Goal: Task Accomplishment & Management: Complete application form

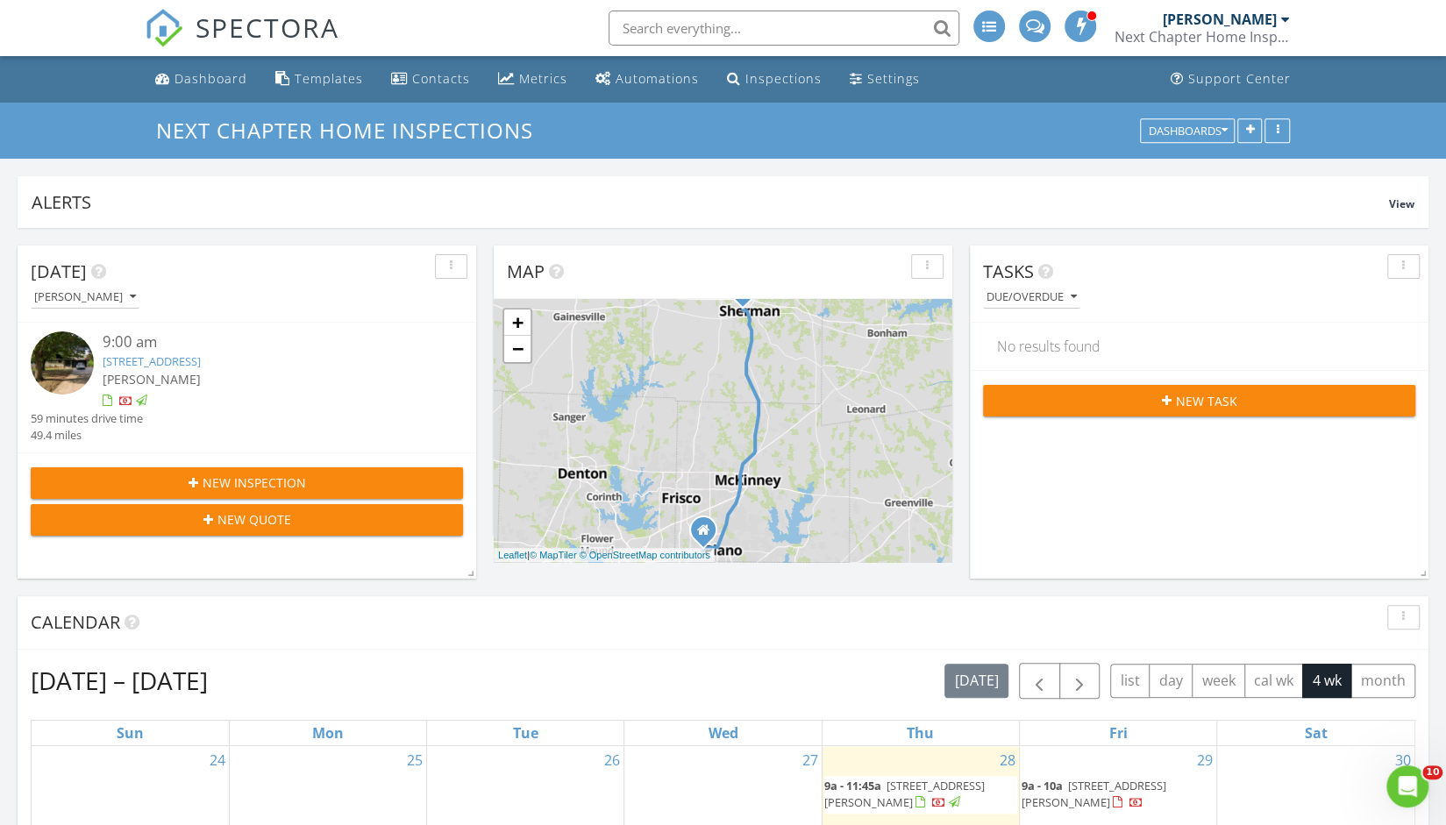
click at [407, 478] on div "New Inspection" at bounding box center [247, 482] width 404 height 18
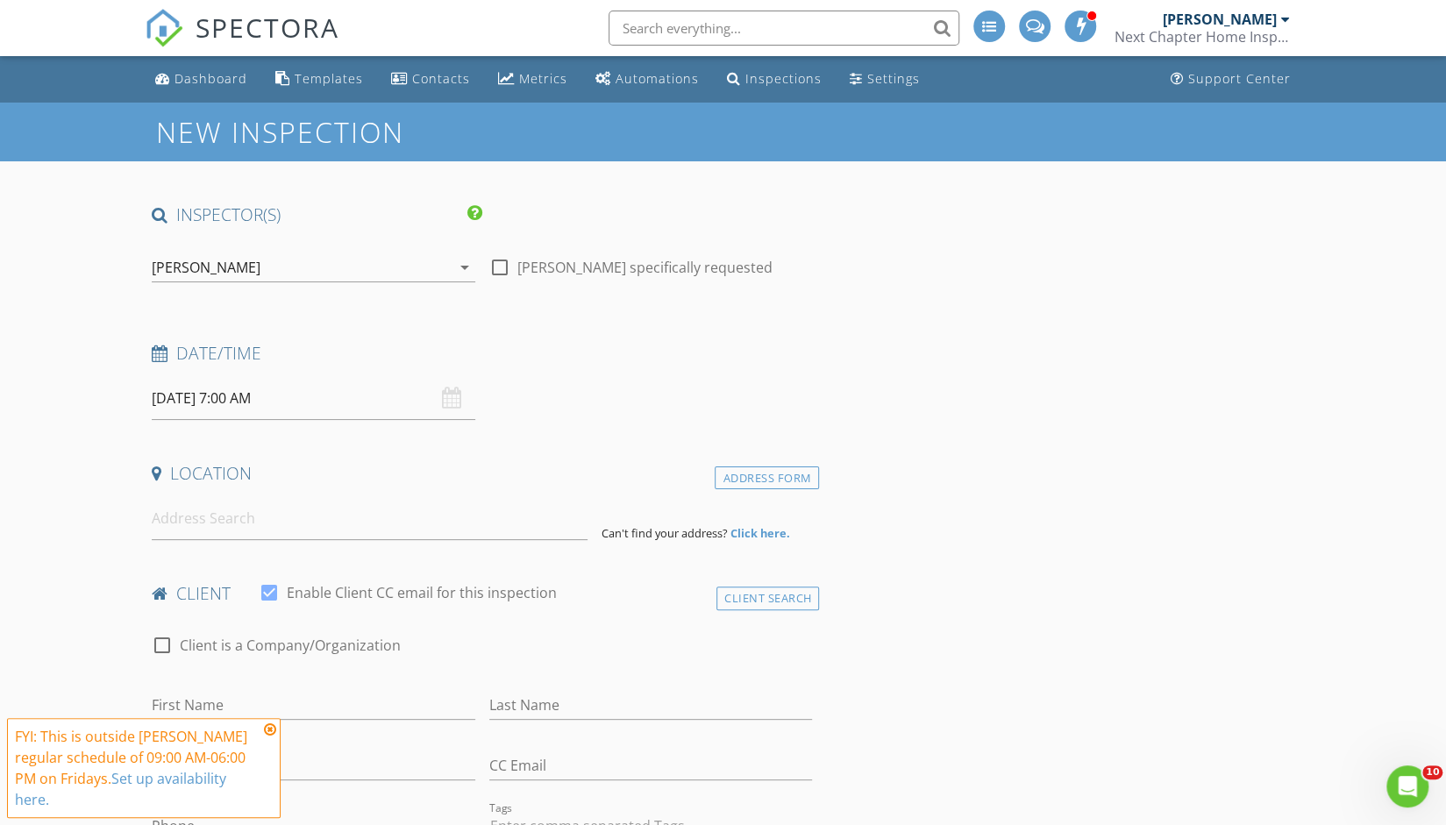
click at [259, 397] on input "08/29/2025 7:00 AM" at bounding box center [313, 398] width 323 height 43
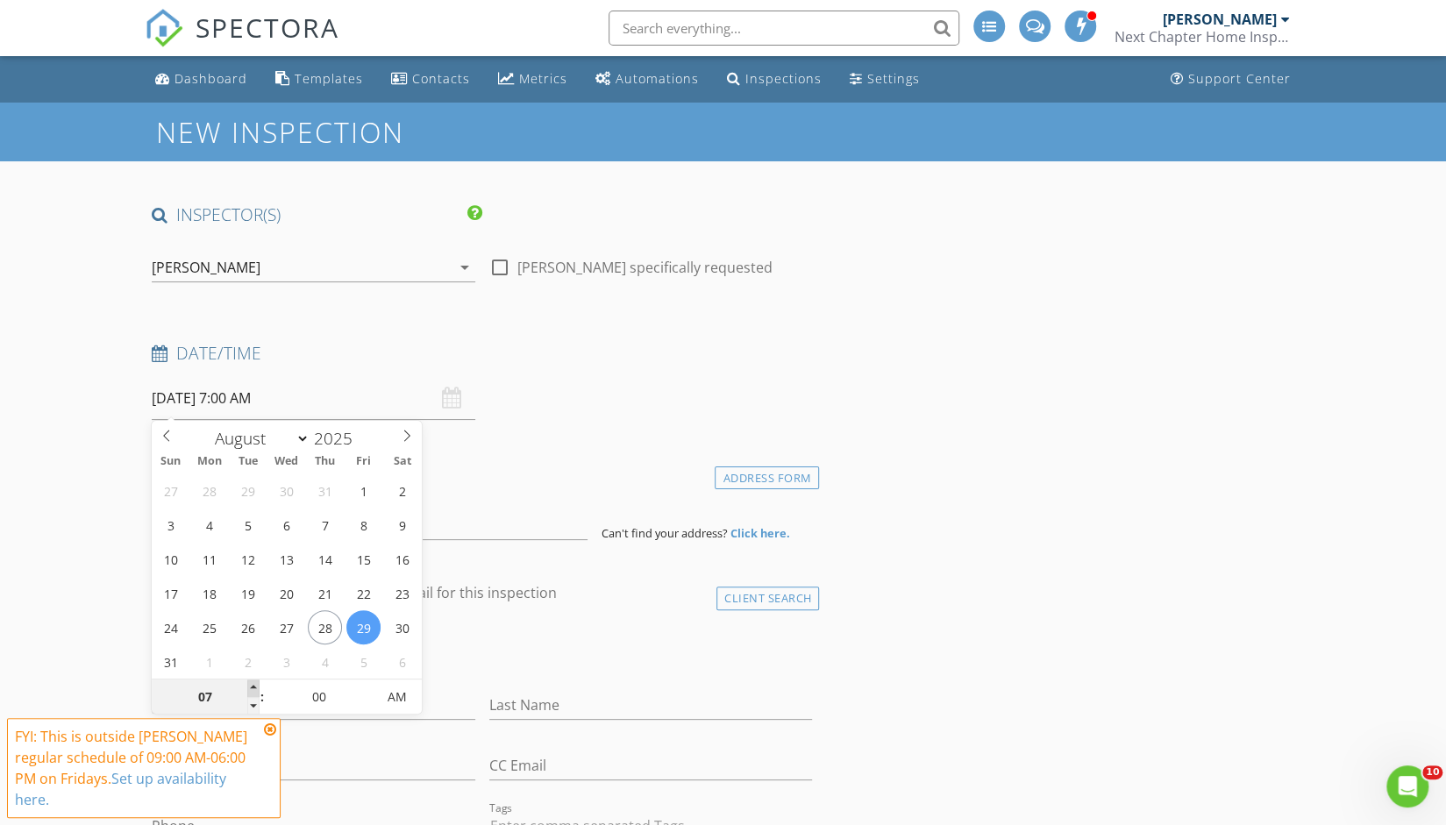
type input "08"
type input "08/29/2025 8:00 AM"
click at [258, 685] on span at bounding box center [253, 688] width 12 height 18
type input "09"
type input "08/29/2025 9:00 AM"
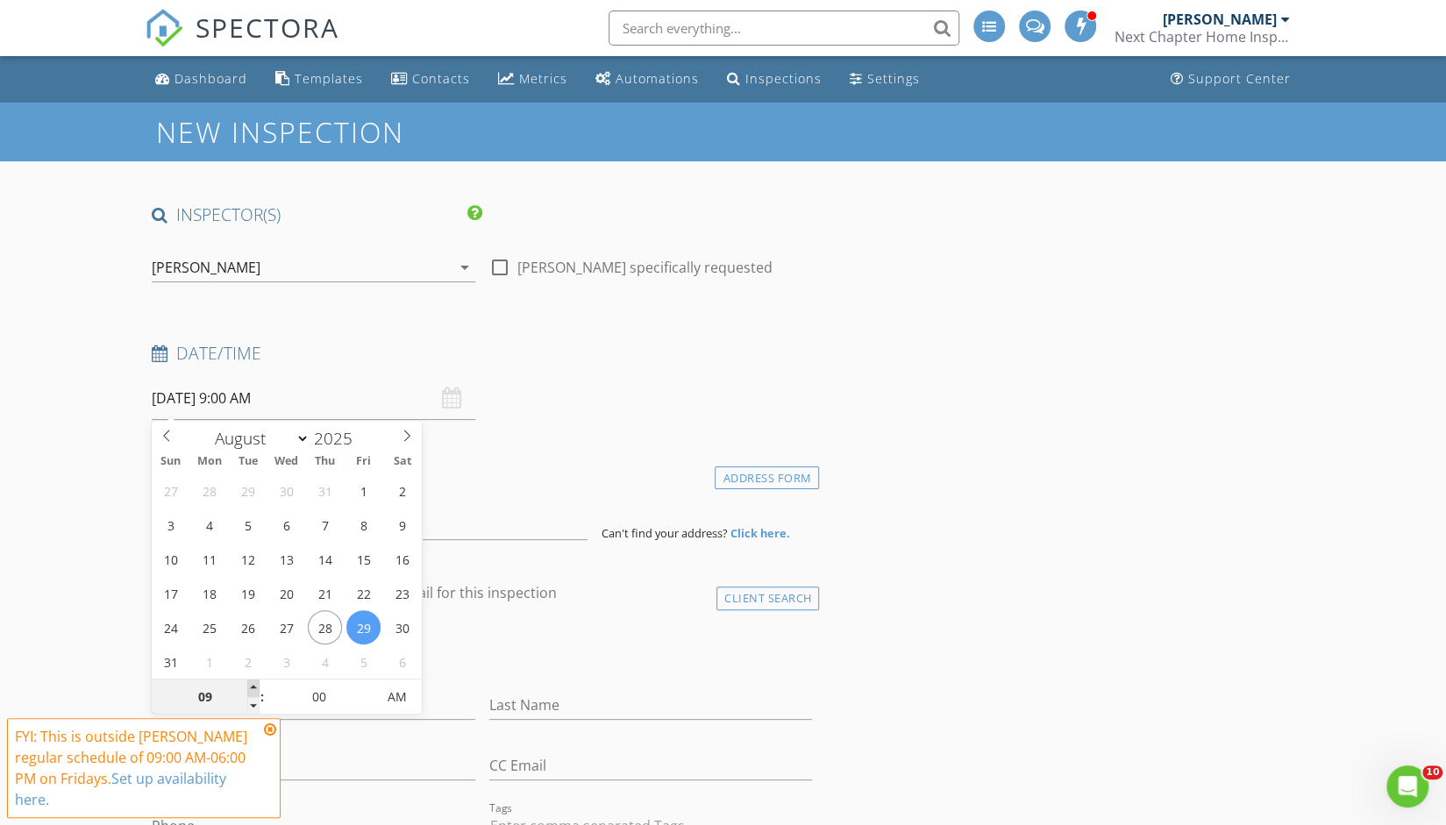
click at [258, 685] on span at bounding box center [253, 688] width 12 height 18
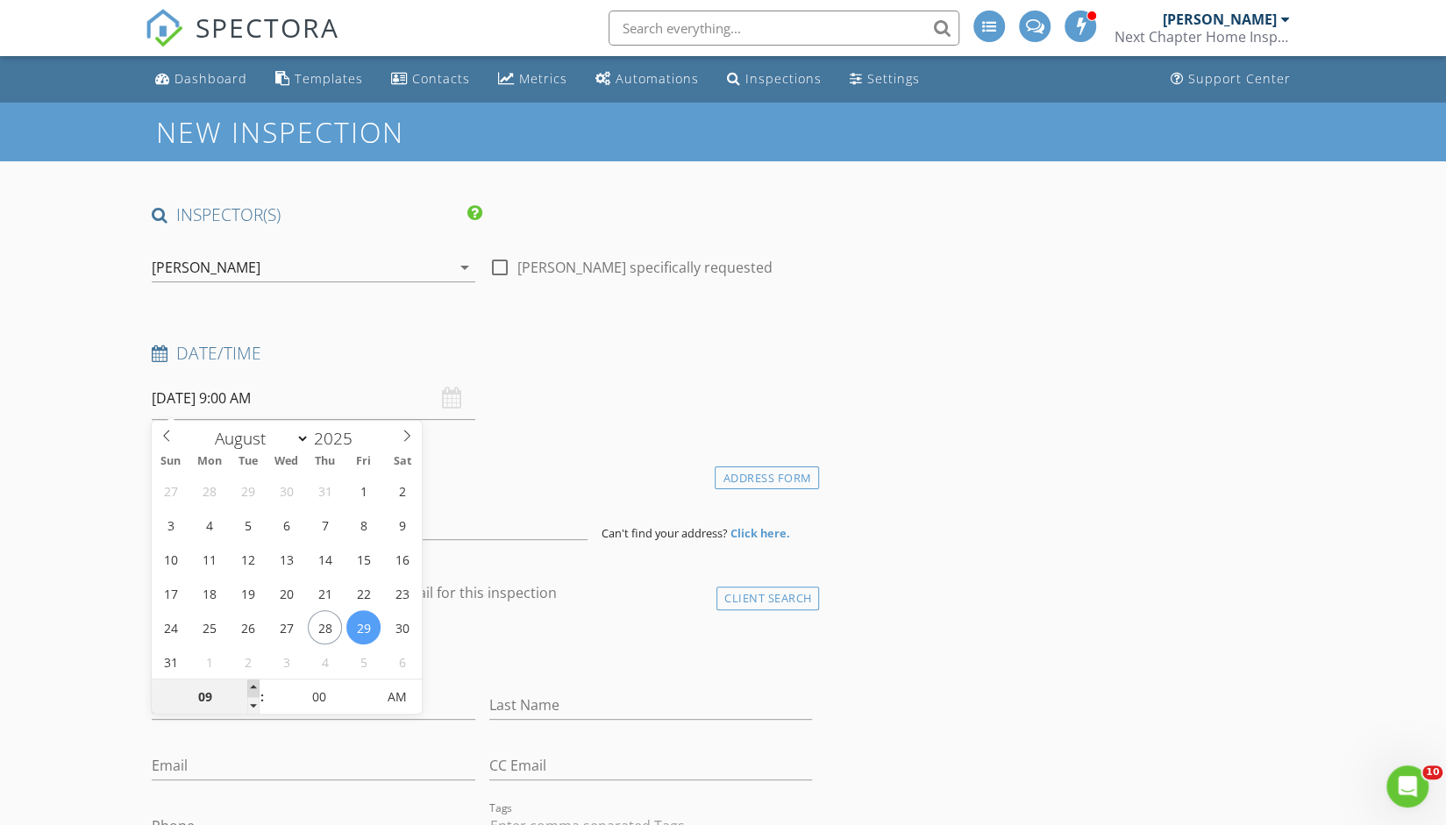
type input "10"
type input "08/29/2025 10:00 AM"
click at [258, 685] on span at bounding box center [253, 688] width 12 height 18
type input "11"
type input "08/29/2025 11:00 AM"
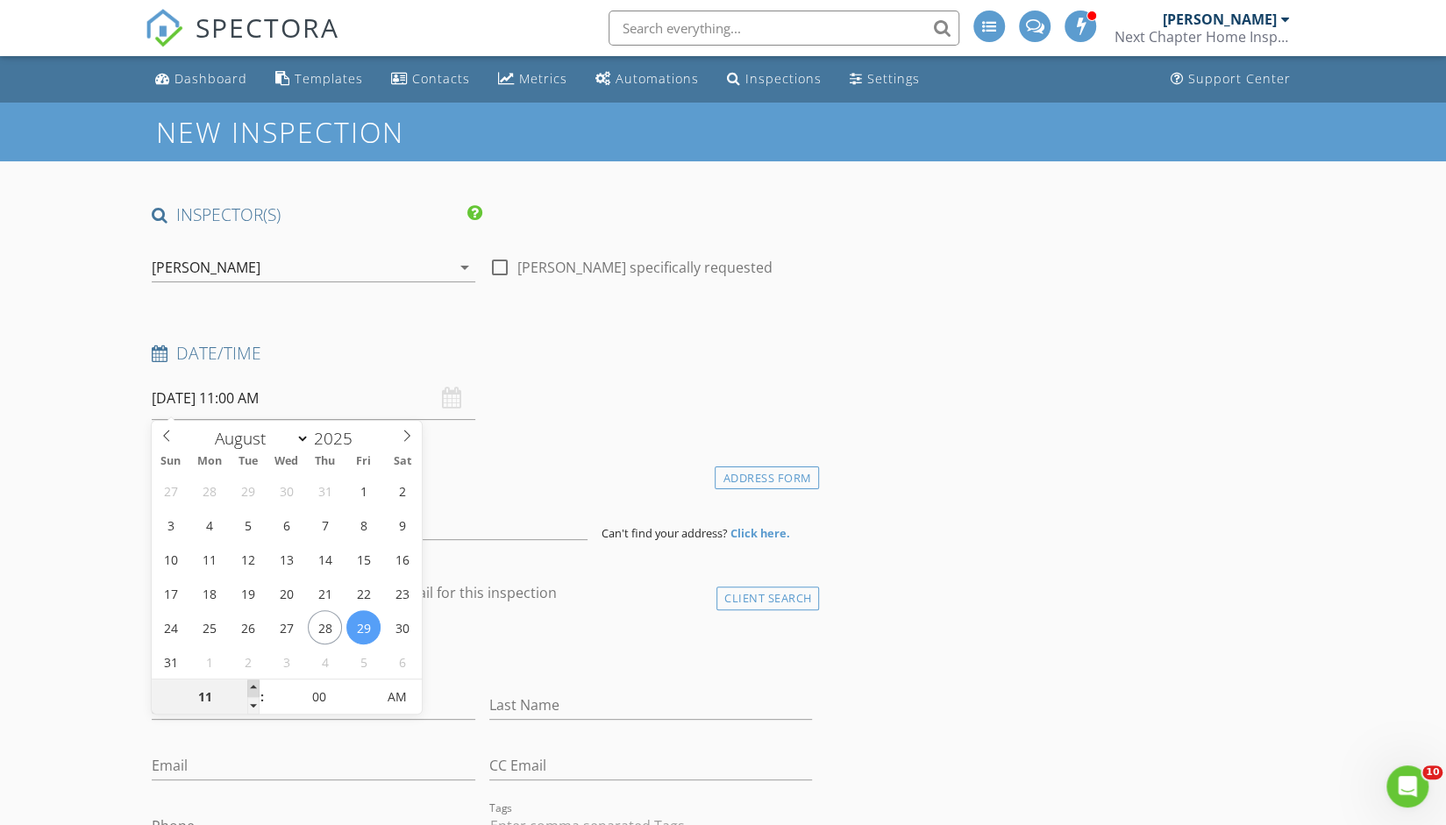
click at [258, 685] on span at bounding box center [253, 688] width 12 height 18
click at [665, 394] on div "Date/Time 08/29/2025 11:00 AM" at bounding box center [482, 381] width 675 height 78
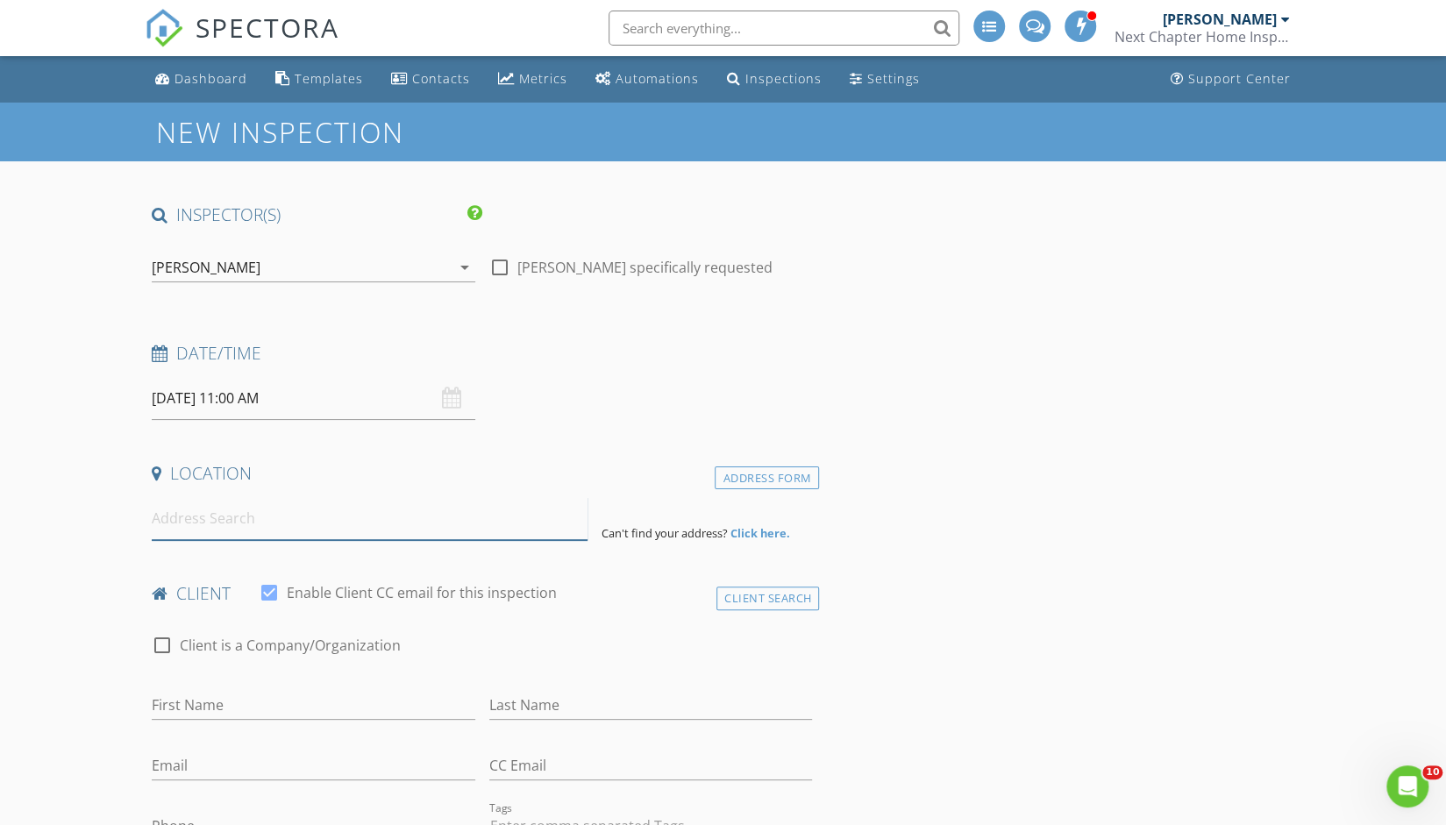
click at [214, 526] on input at bounding box center [370, 518] width 436 height 43
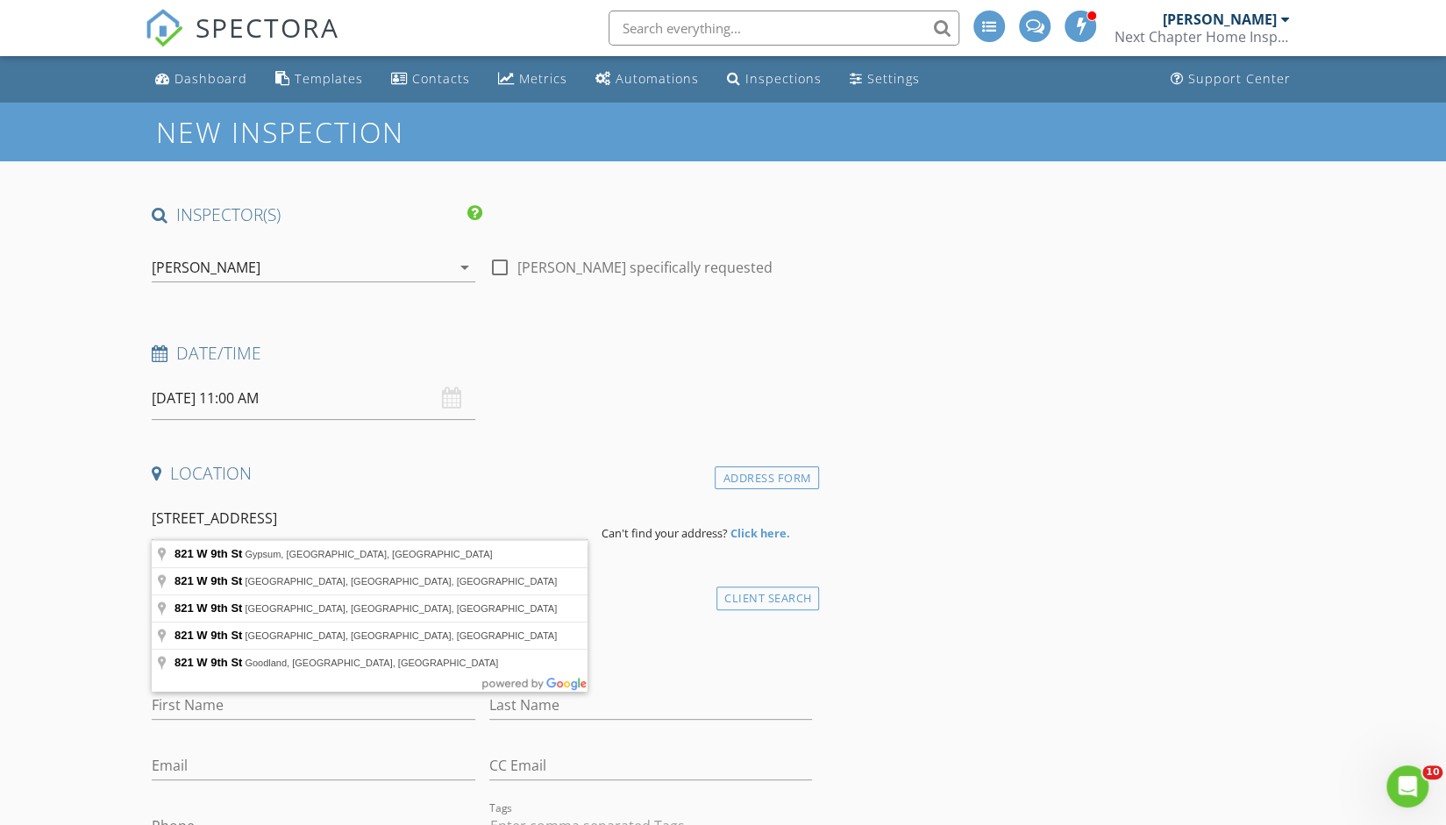
click at [664, 617] on div "check_box_outline_blank Client is a Company/Organization" at bounding box center [482, 647] width 675 height 60
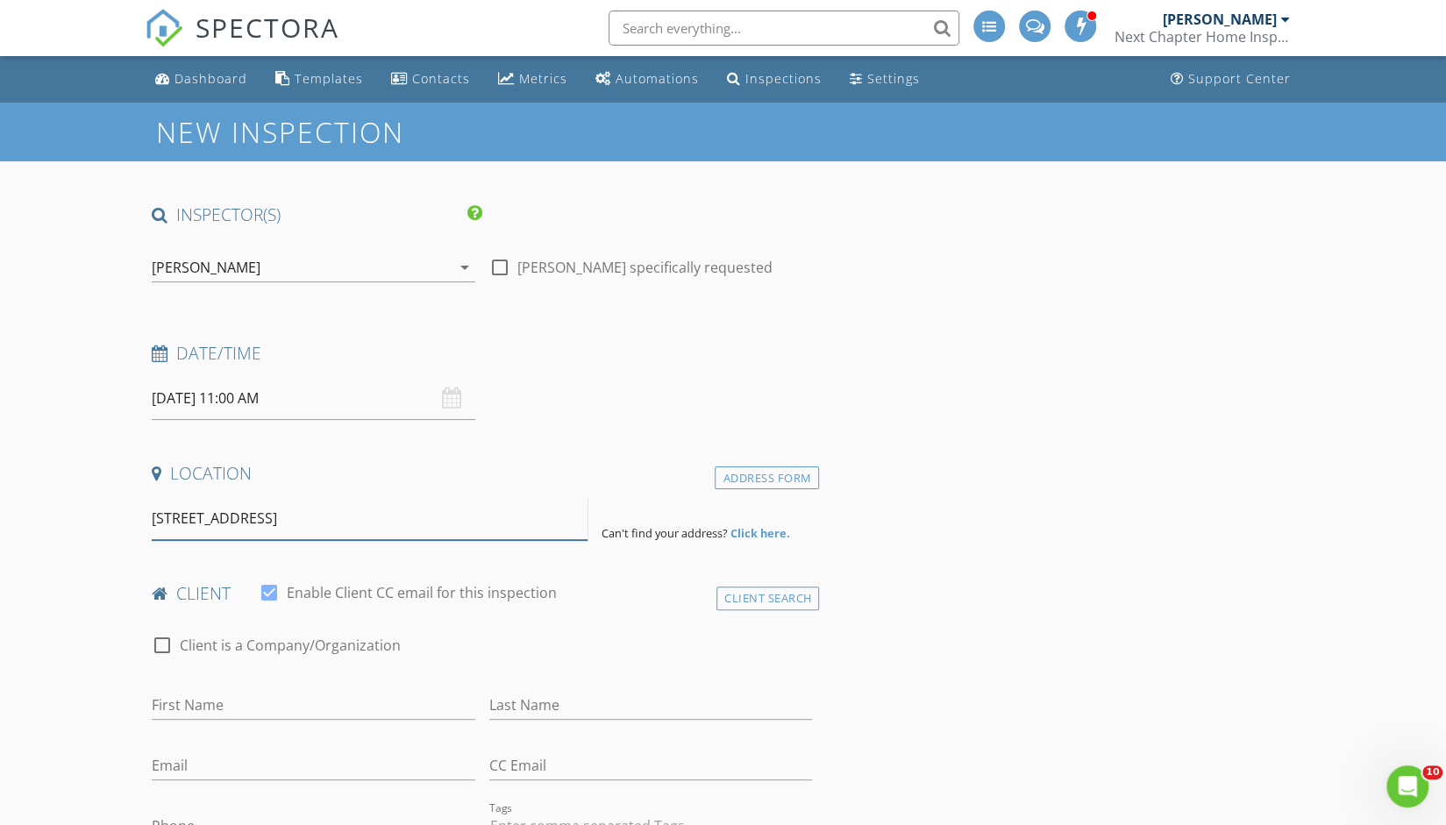
click at [444, 517] on input "821 West 9th St" at bounding box center [370, 518] width 436 height 43
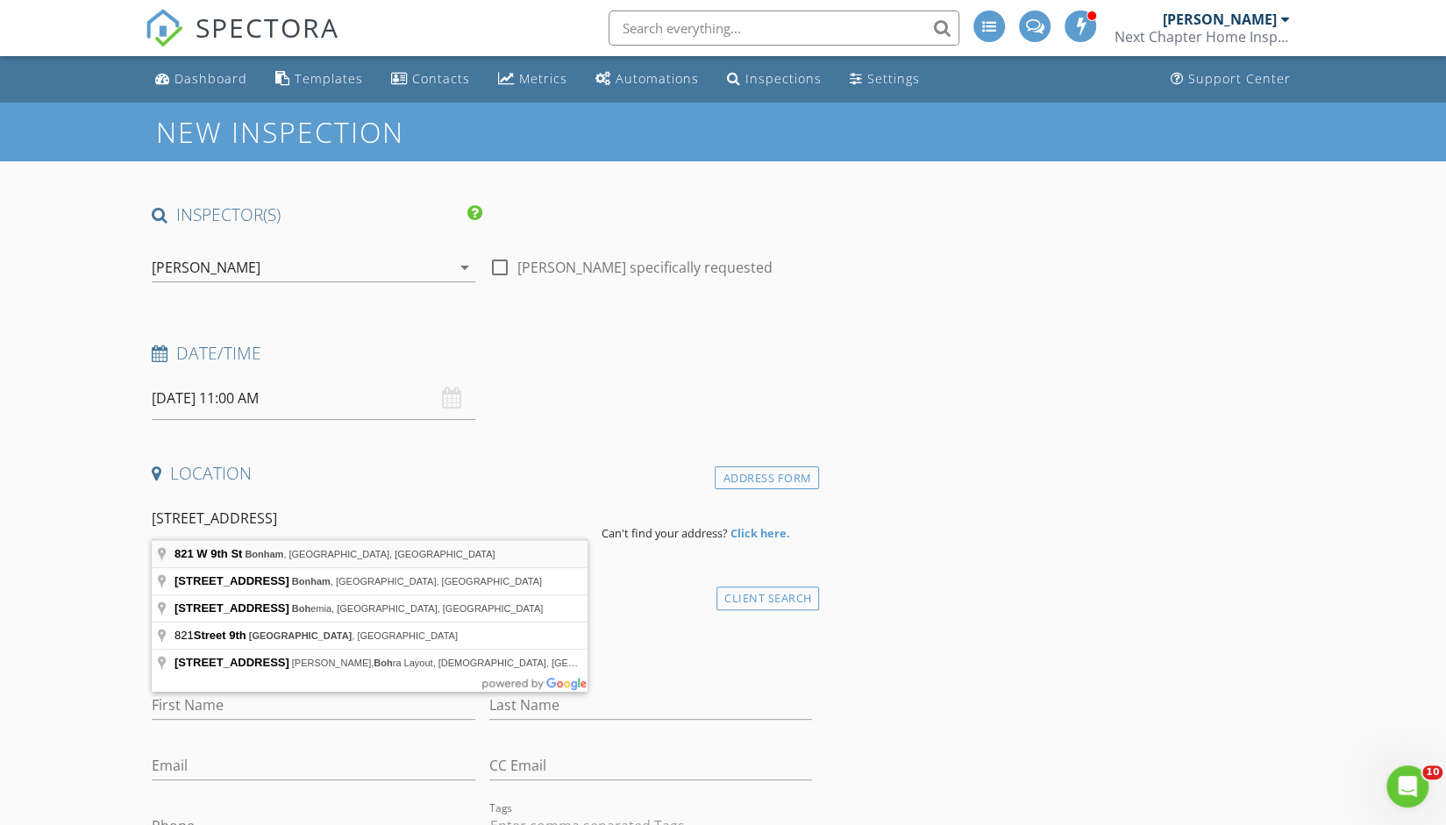
type input "821 W 9th St, Bonham, TX, USA"
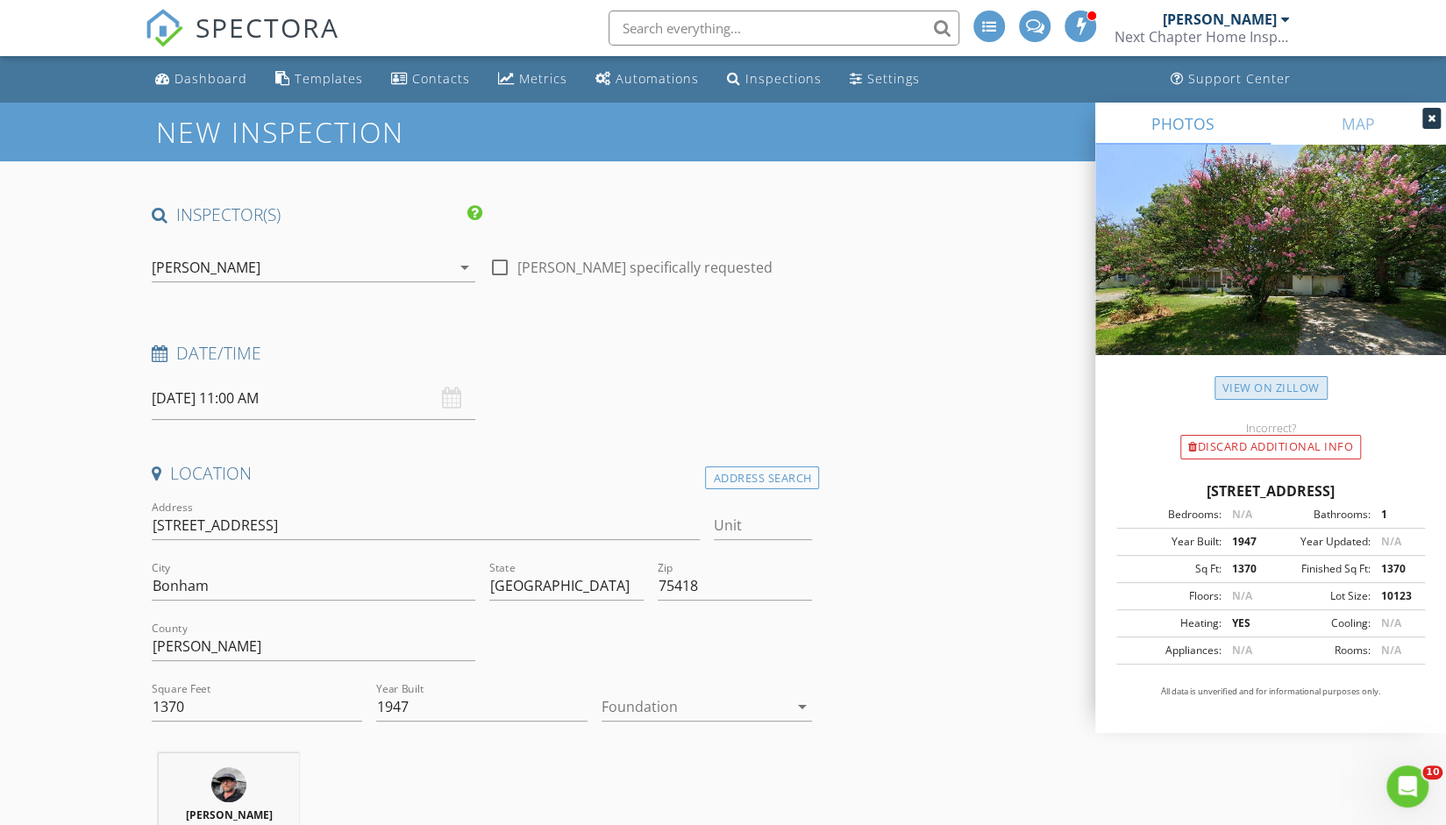
click at [1259, 384] on link "View on Zillow" at bounding box center [1270, 388] width 113 height 24
click at [692, 711] on div at bounding box center [694, 707] width 187 height 28
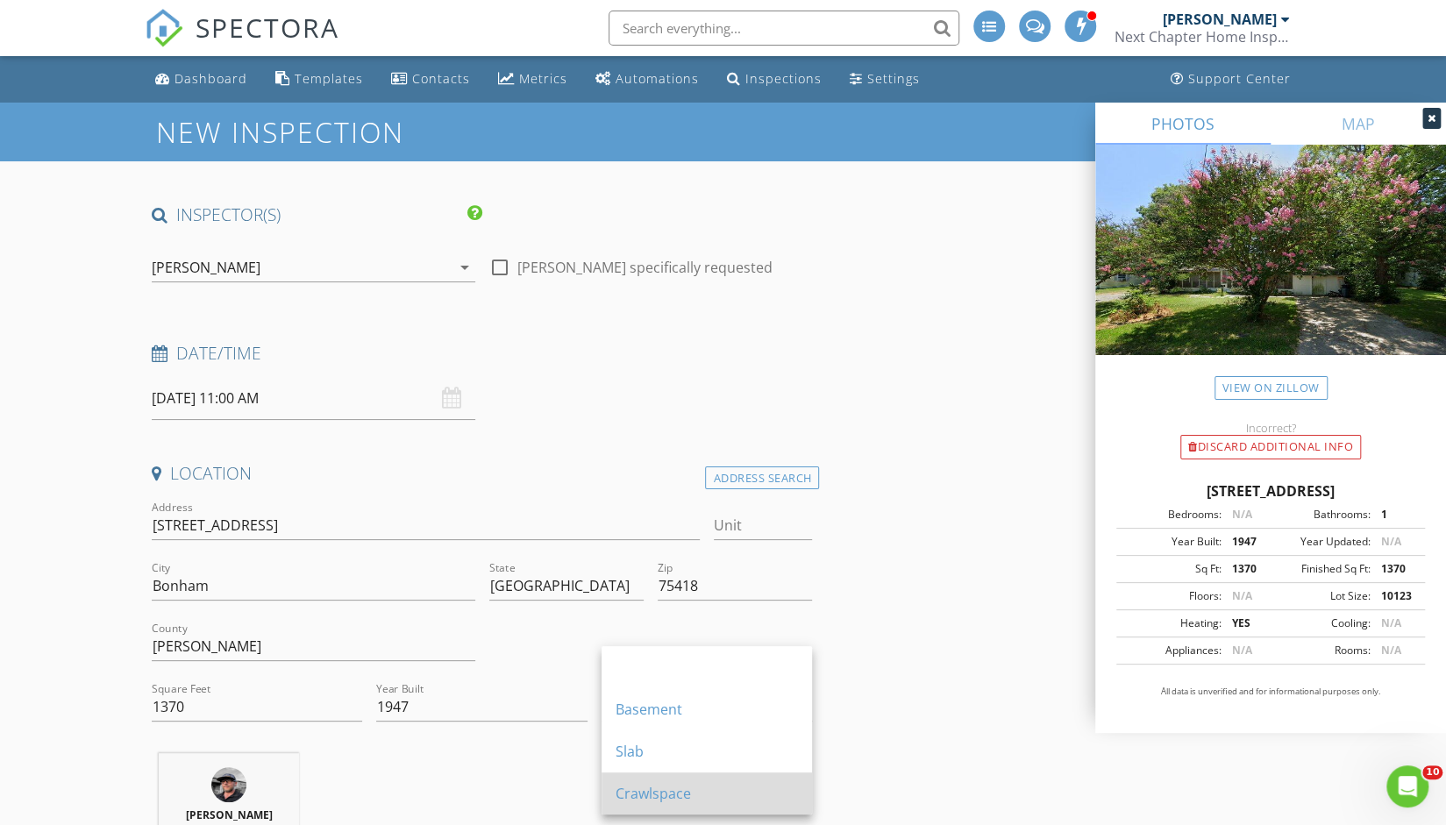
click at [682, 795] on div "Crawlspace" at bounding box center [706, 793] width 182 height 21
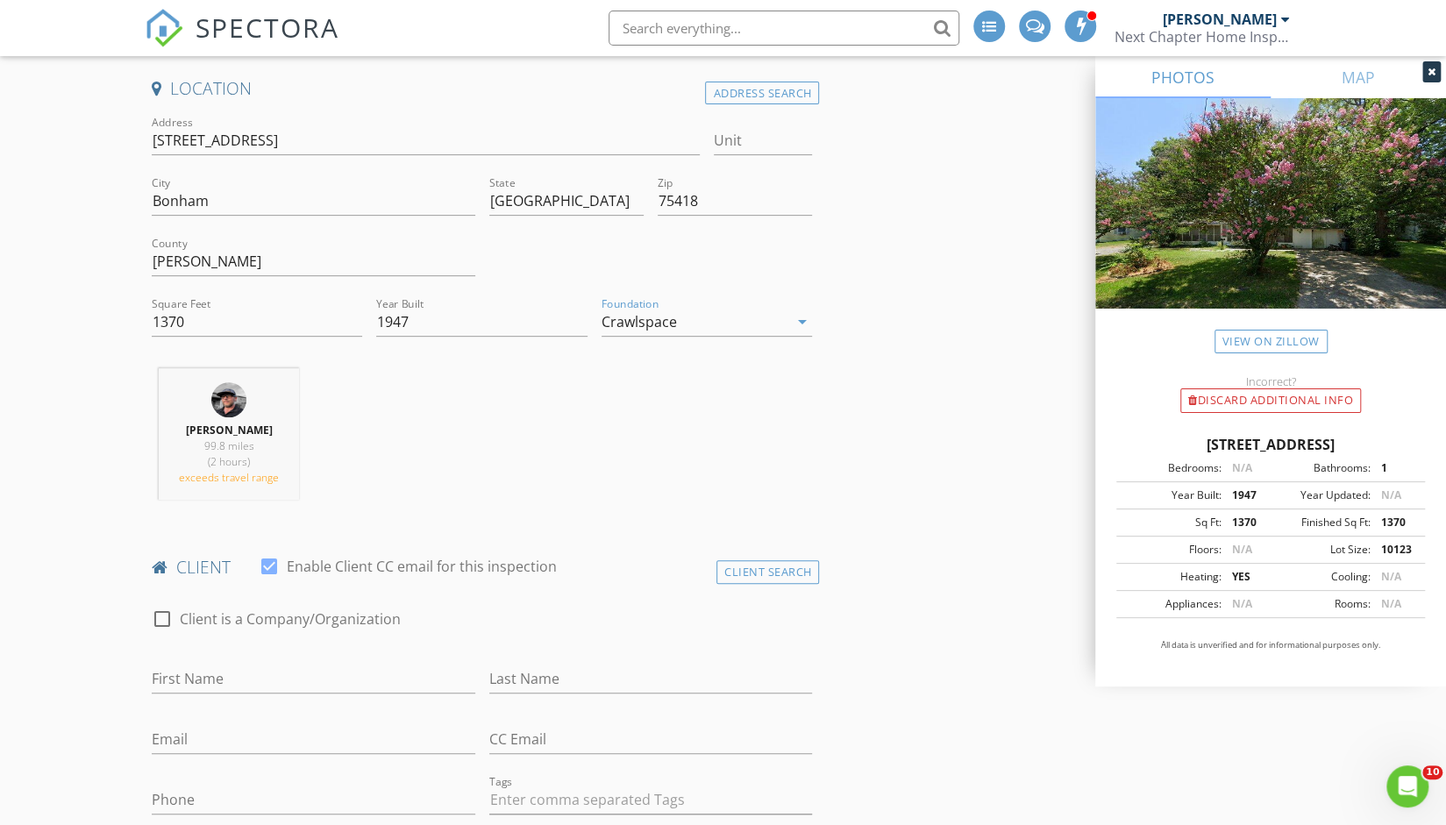
scroll to position [480, 0]
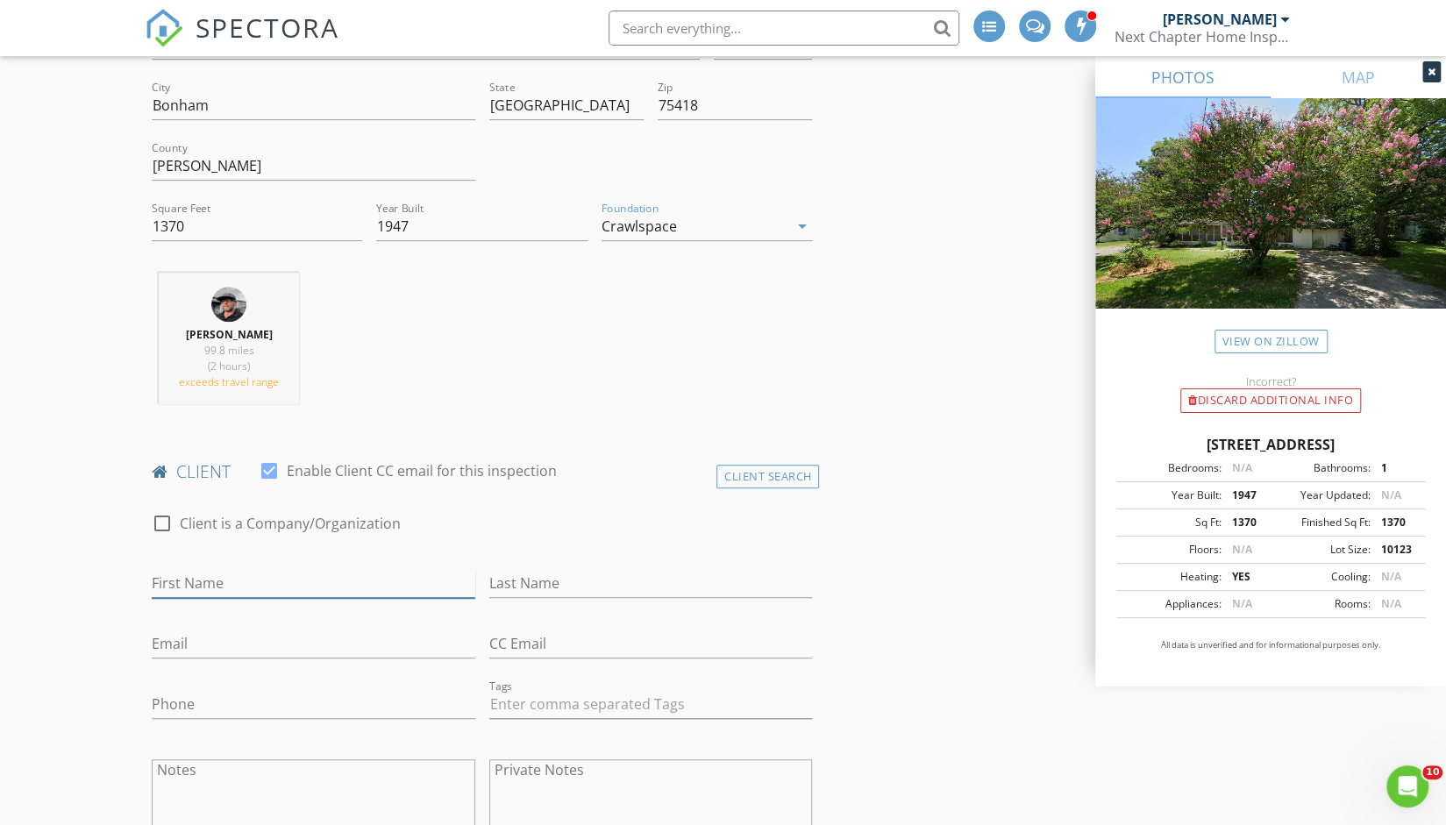
click at [267, 584] on input "First Name" at bounding box center [313, 583] width 323 height 29
type input "Sandria"
type input "West"
click at [257, 651] on input "Email" at bounding box center [313, 643] width 323 height 29
type input "skwh1@yahoo.com"
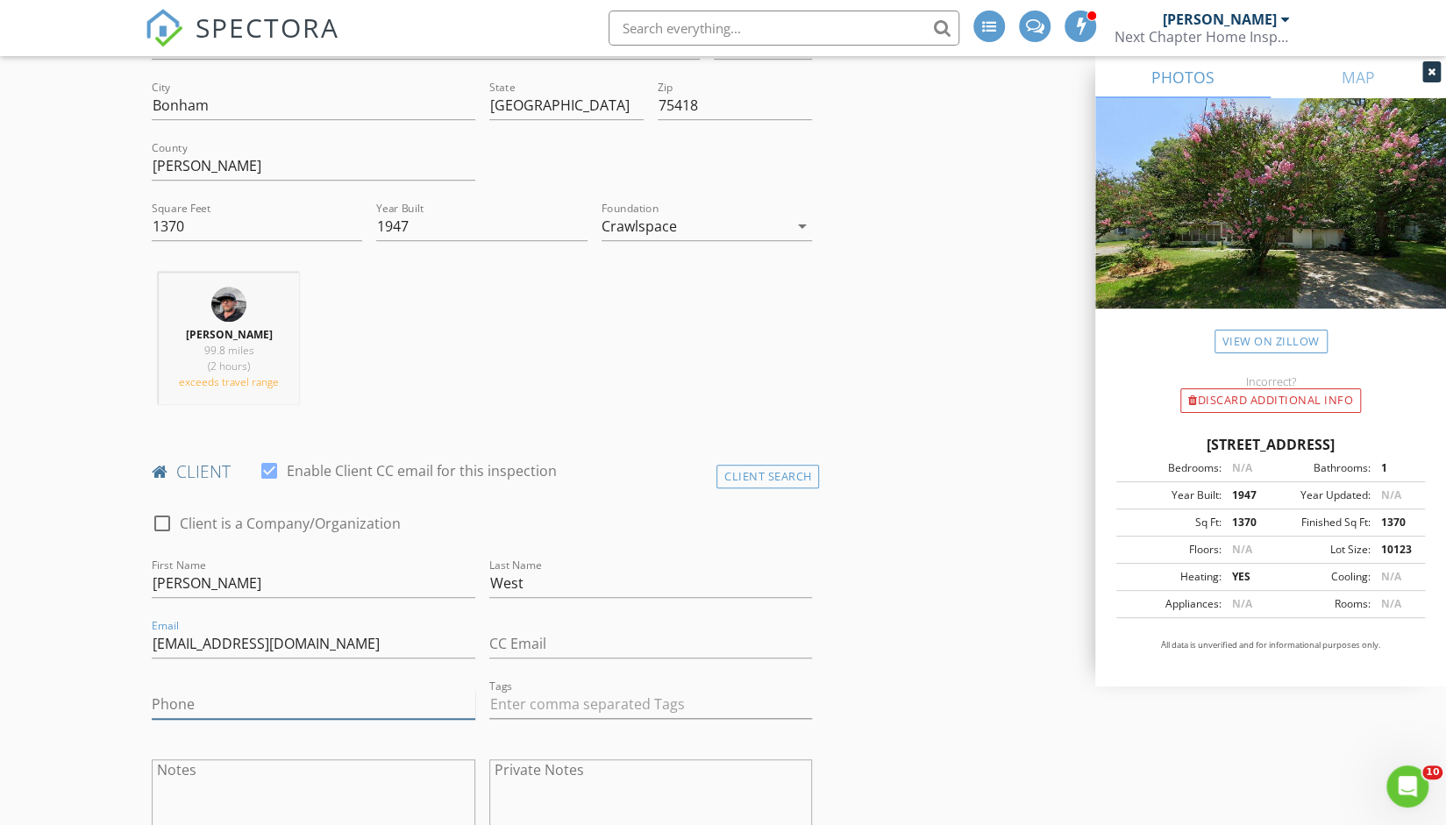
click at [293, 697] on input "Phone" at bounding box center [313, 704] width 323 height 29
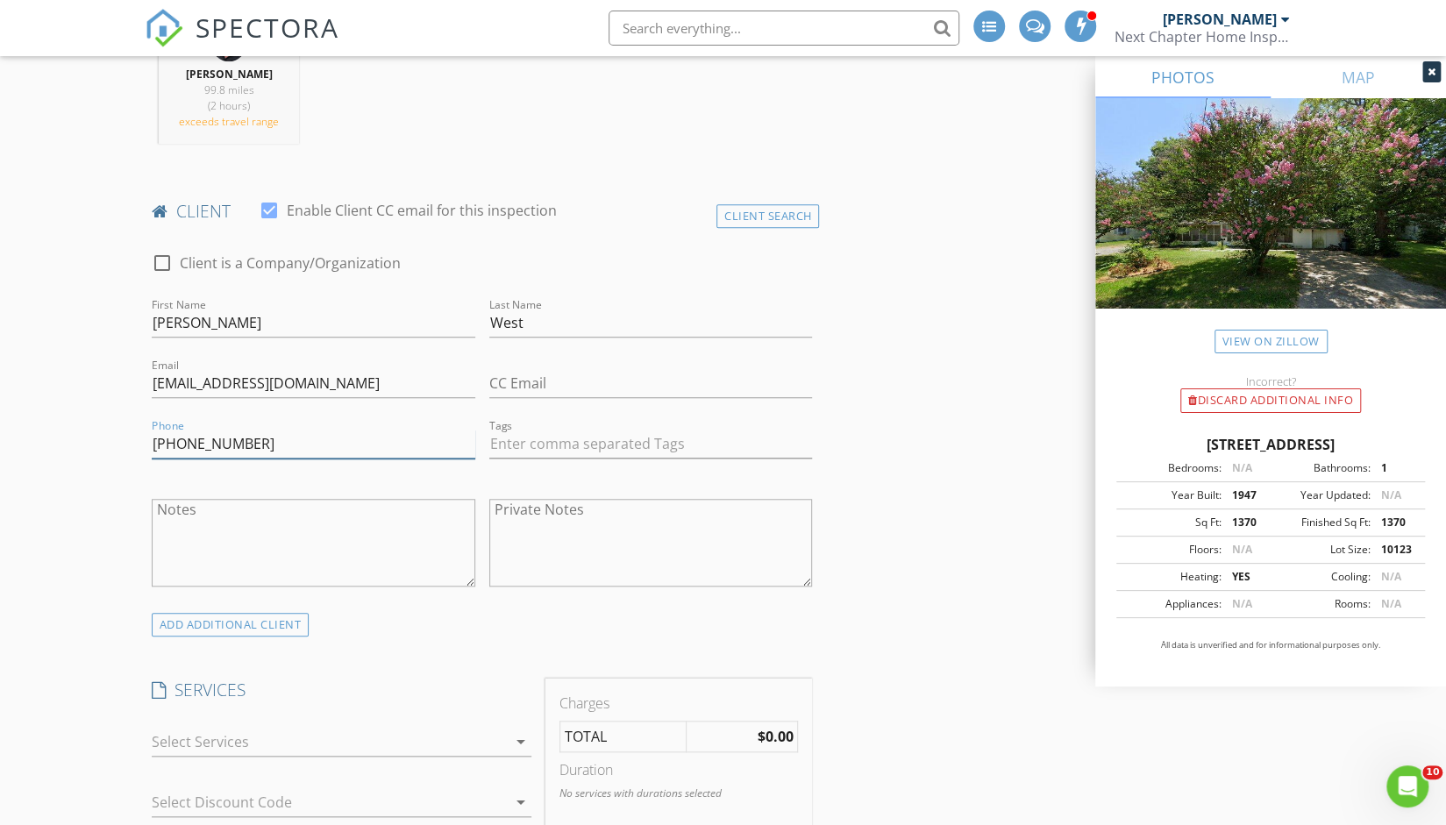
scroll to position [770, 0]
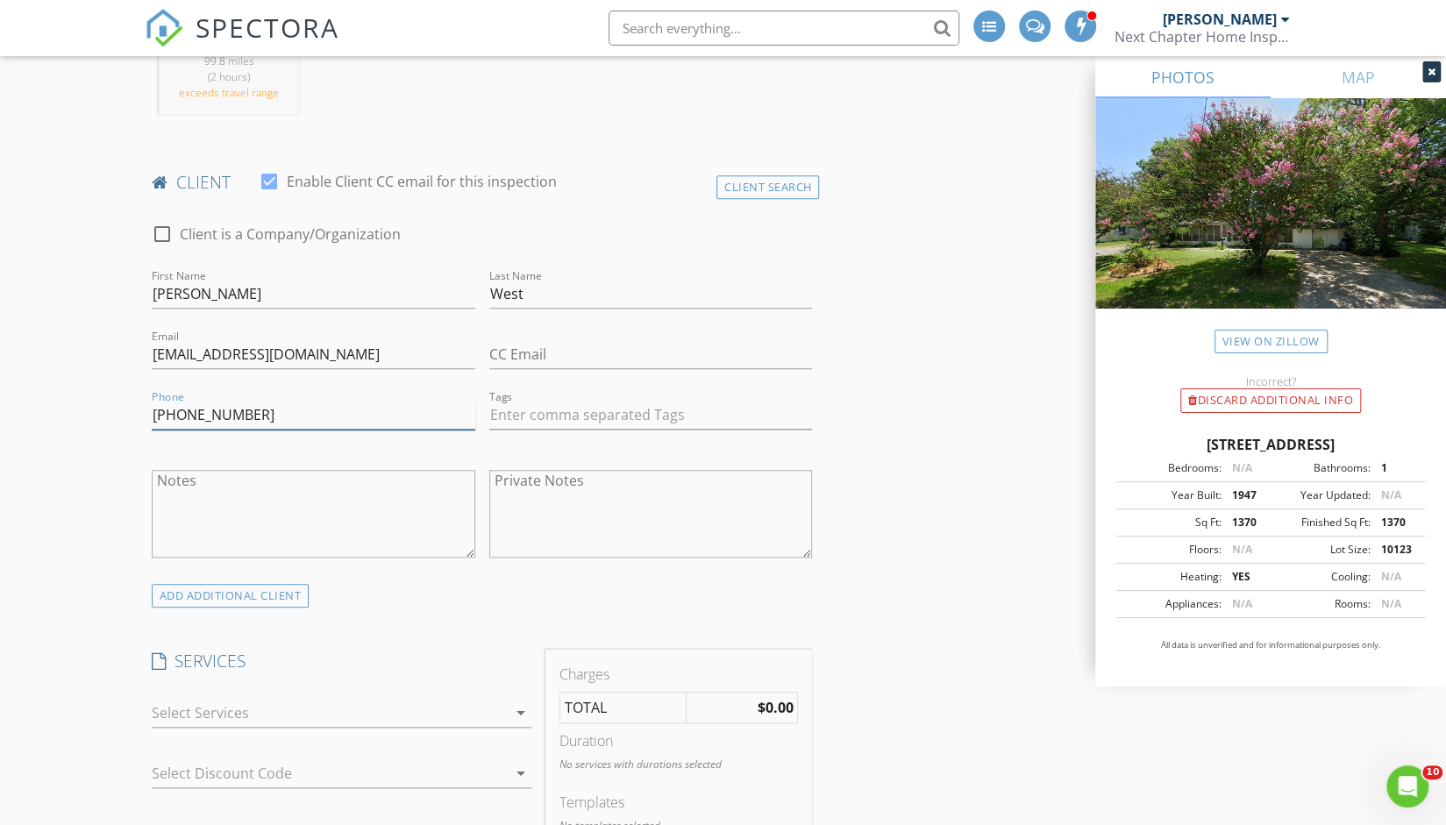
type input "404-402-3919"
click at [508, 706] on div "arrow_drop_down" at bounding box center [519, 712] width 25 height 21
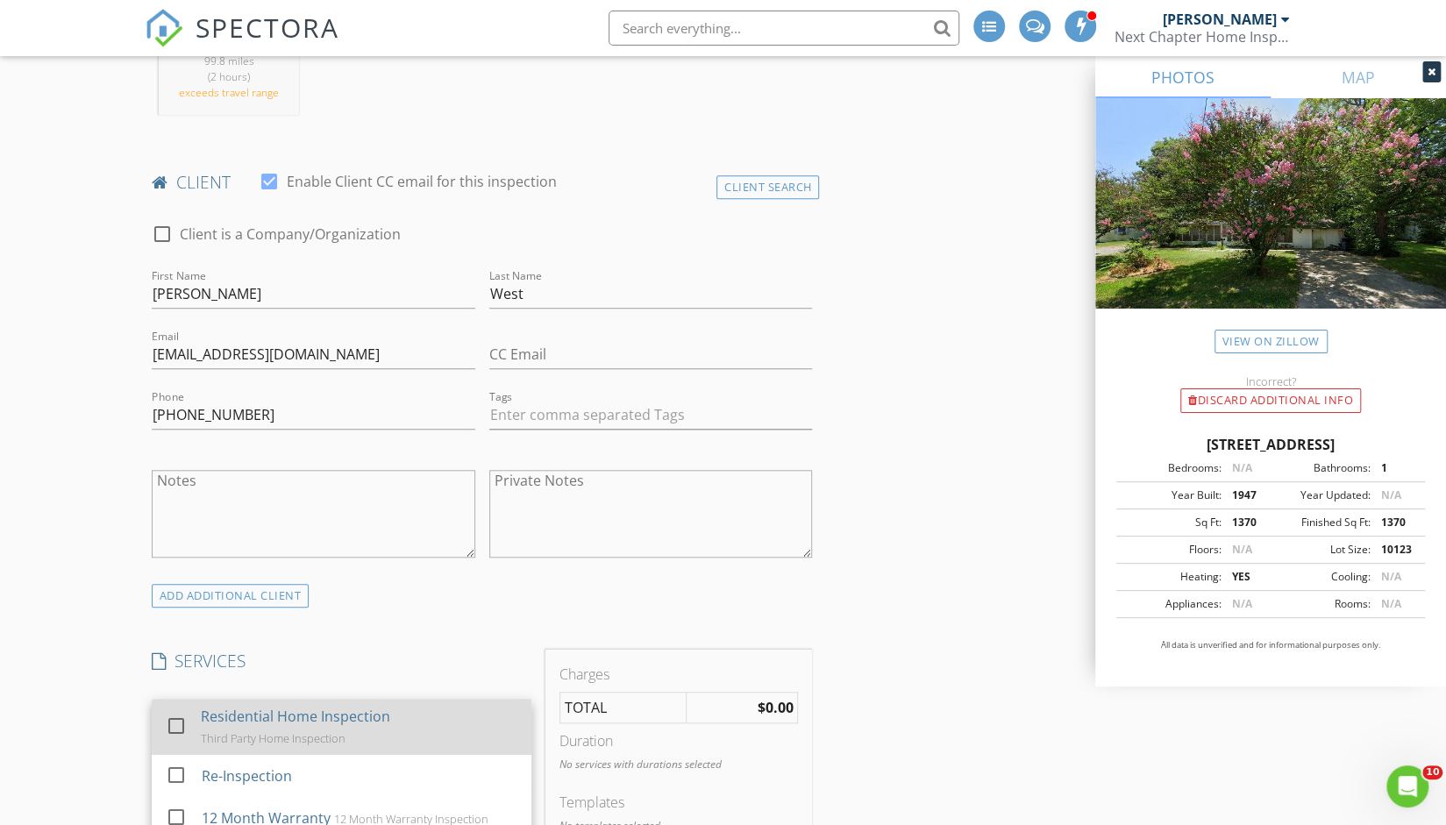
click at [174, 725] on div at bounding box center [176, 726] width 30 height 30
checkbox input "true"
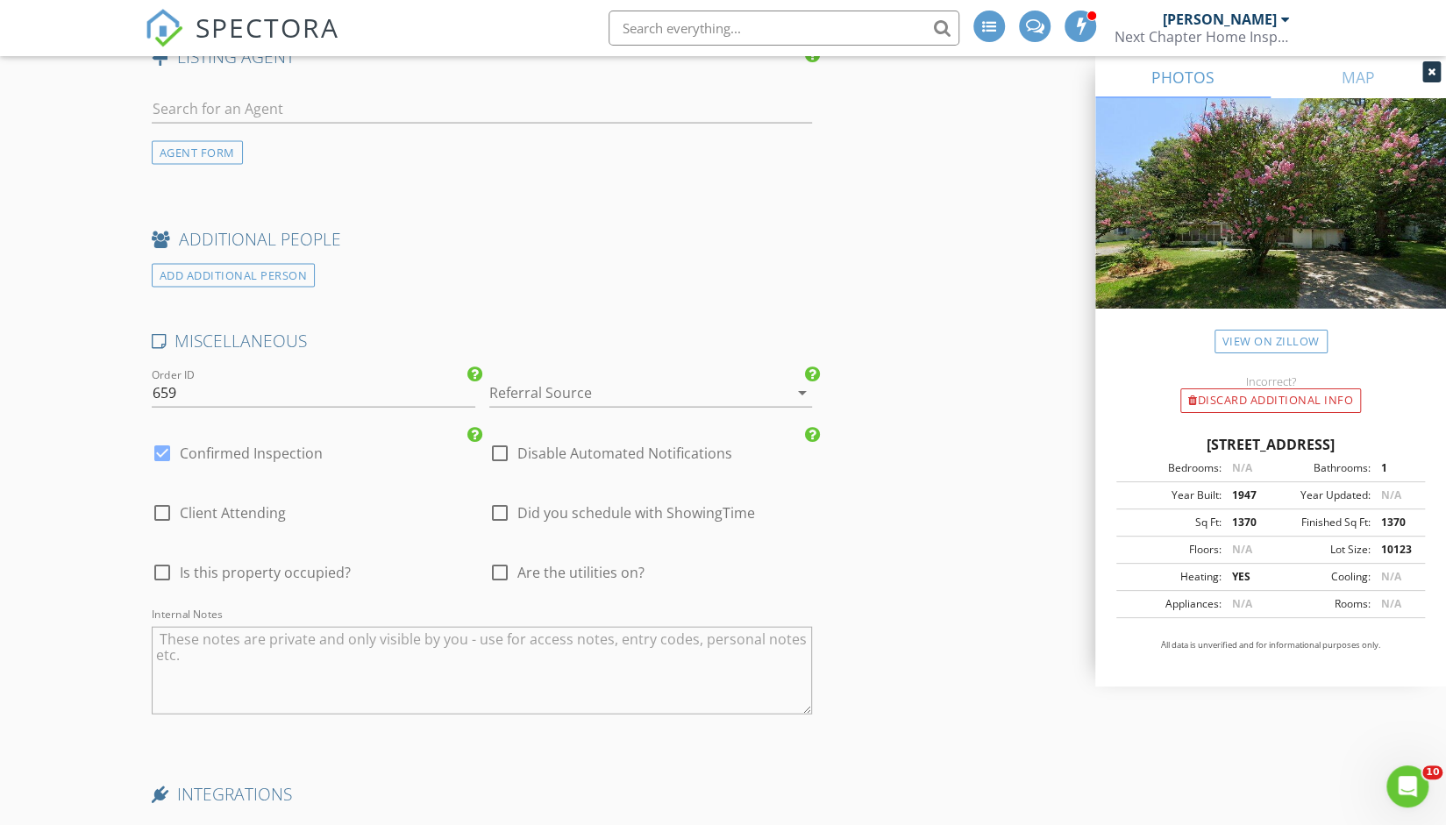
scroll to position [2370, 0]
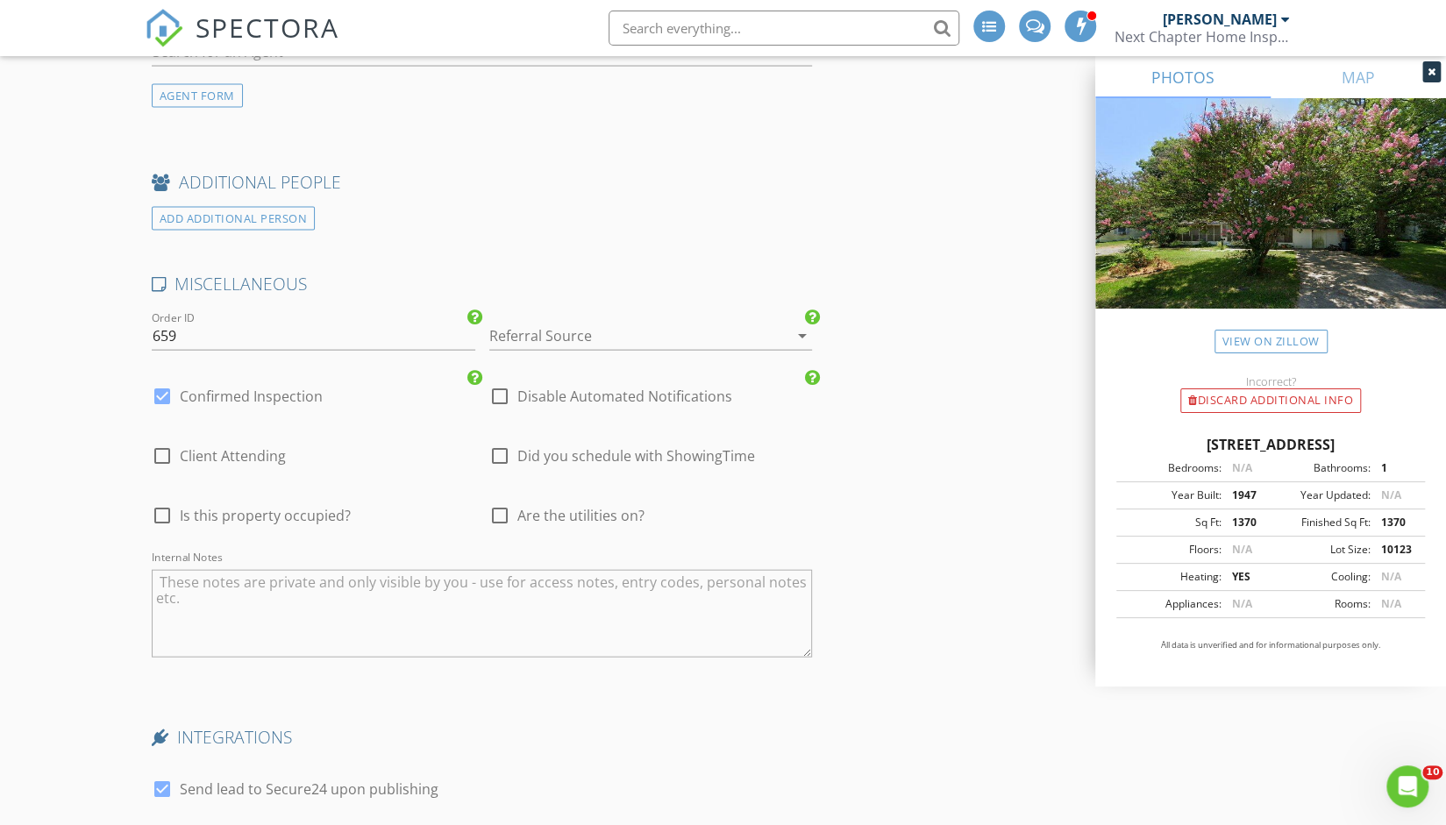
click at [777, 329] on div at bounding box center [776, 335] width 21 height 21
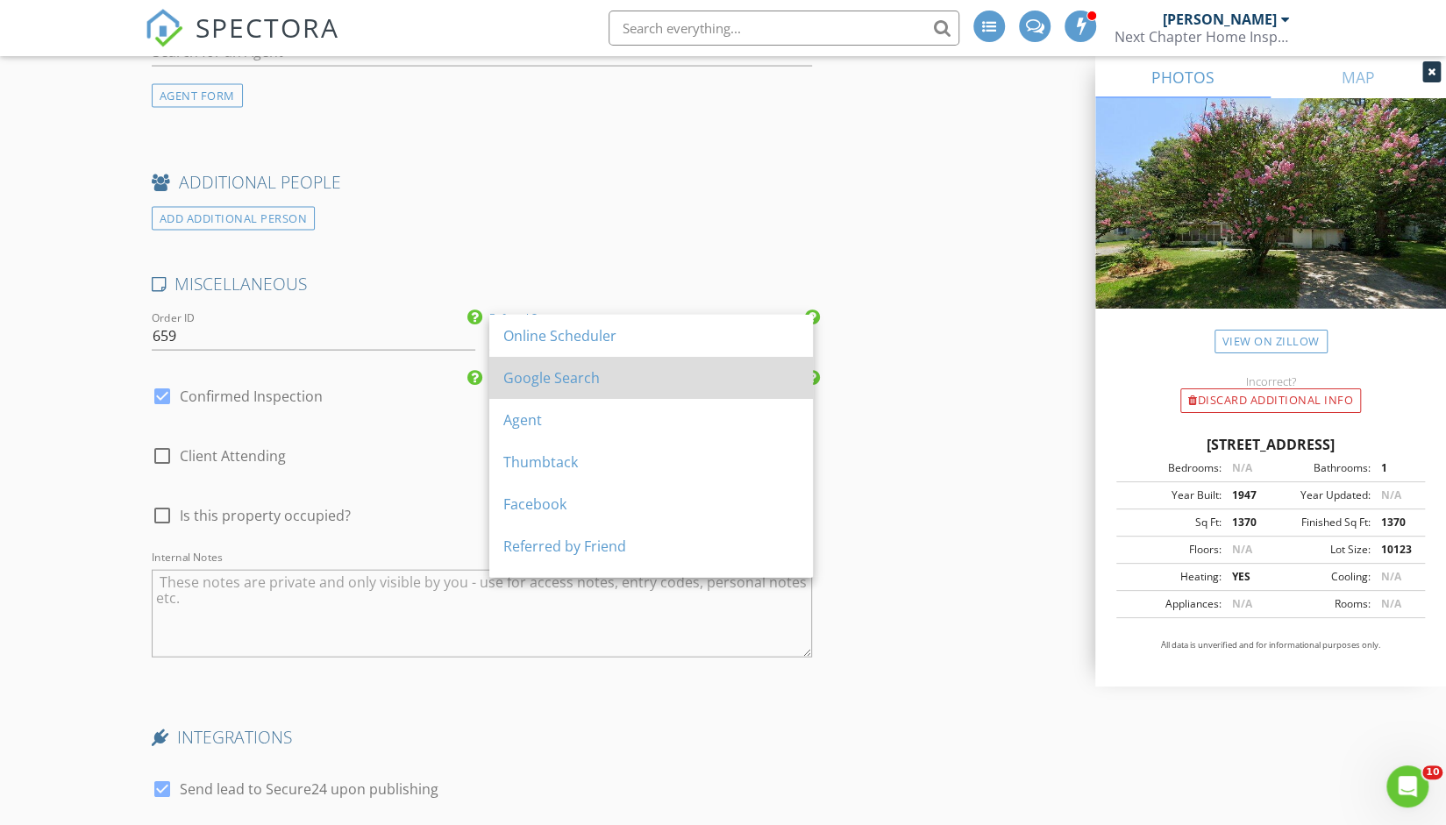
click at [645, 370] on div "Google Search" at bounding box center [650, 377] width 295 height 21
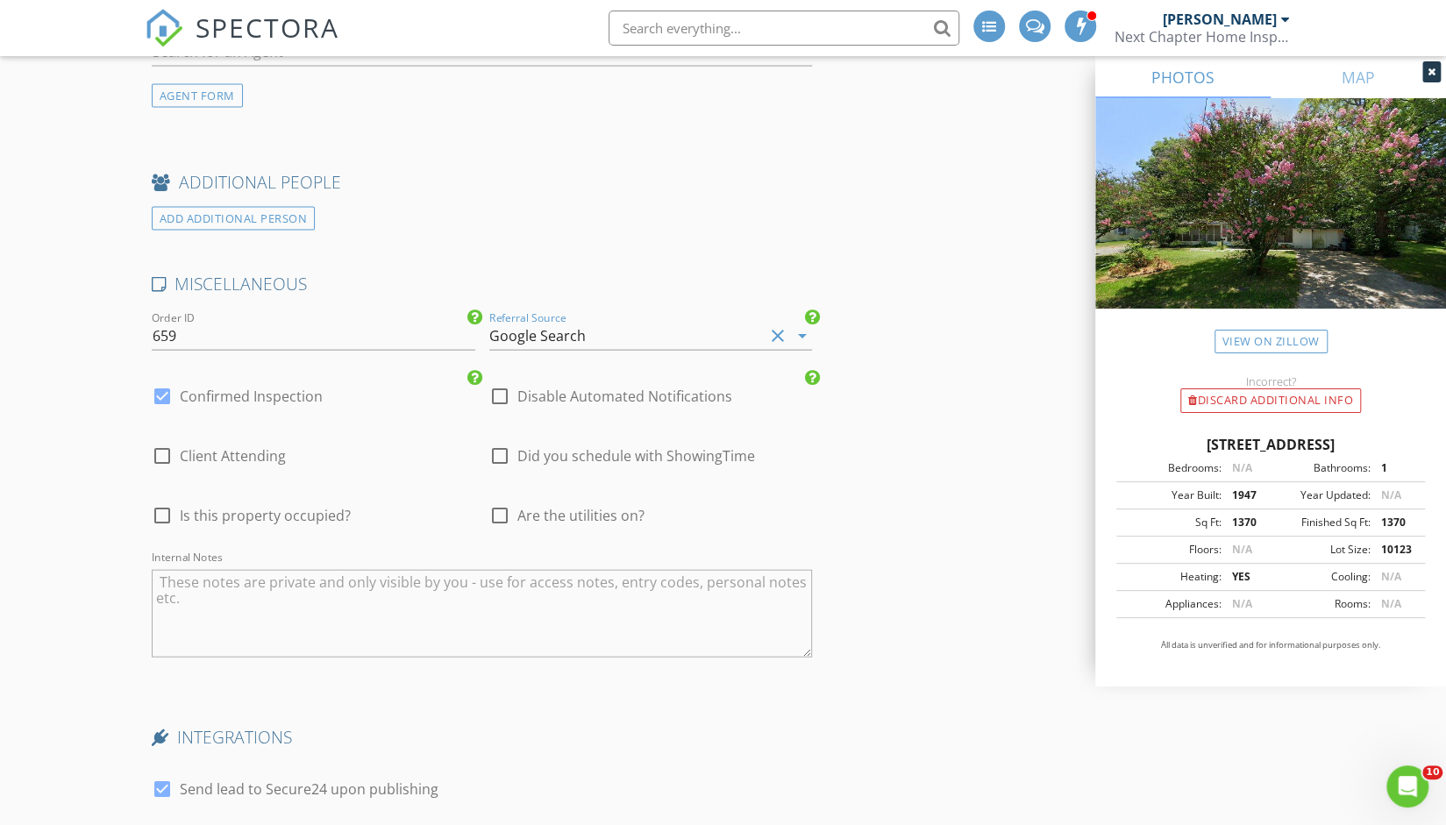
click at [161, 453] on div at bounding box center [162, 456] width 30 height 30
checkbox input "true"
click at [160, 395] on div at bounding box center [162, 396] width 30 height 30
checkbox input "false"
checkbox input "true"
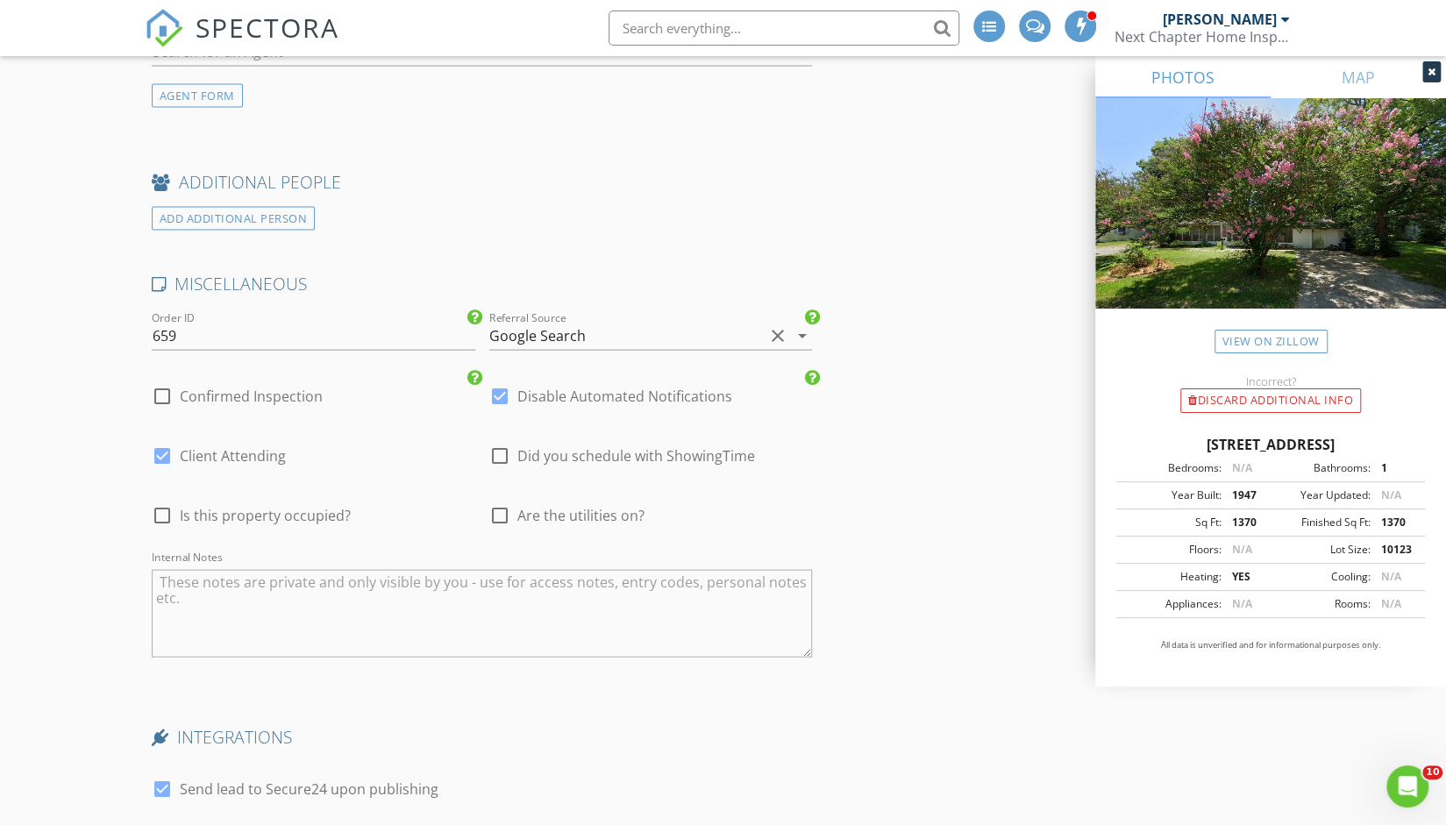
click at [494, 448] on div at bounding box center [500, 456] width 30 height 30
checkbox input "true"
click at [494, 504] on div at bounding box center [500, 516] width 30 height 30
checkbox input "true"
click at [158, 510] on div at bounding box center [162, 516] width 30 height 30
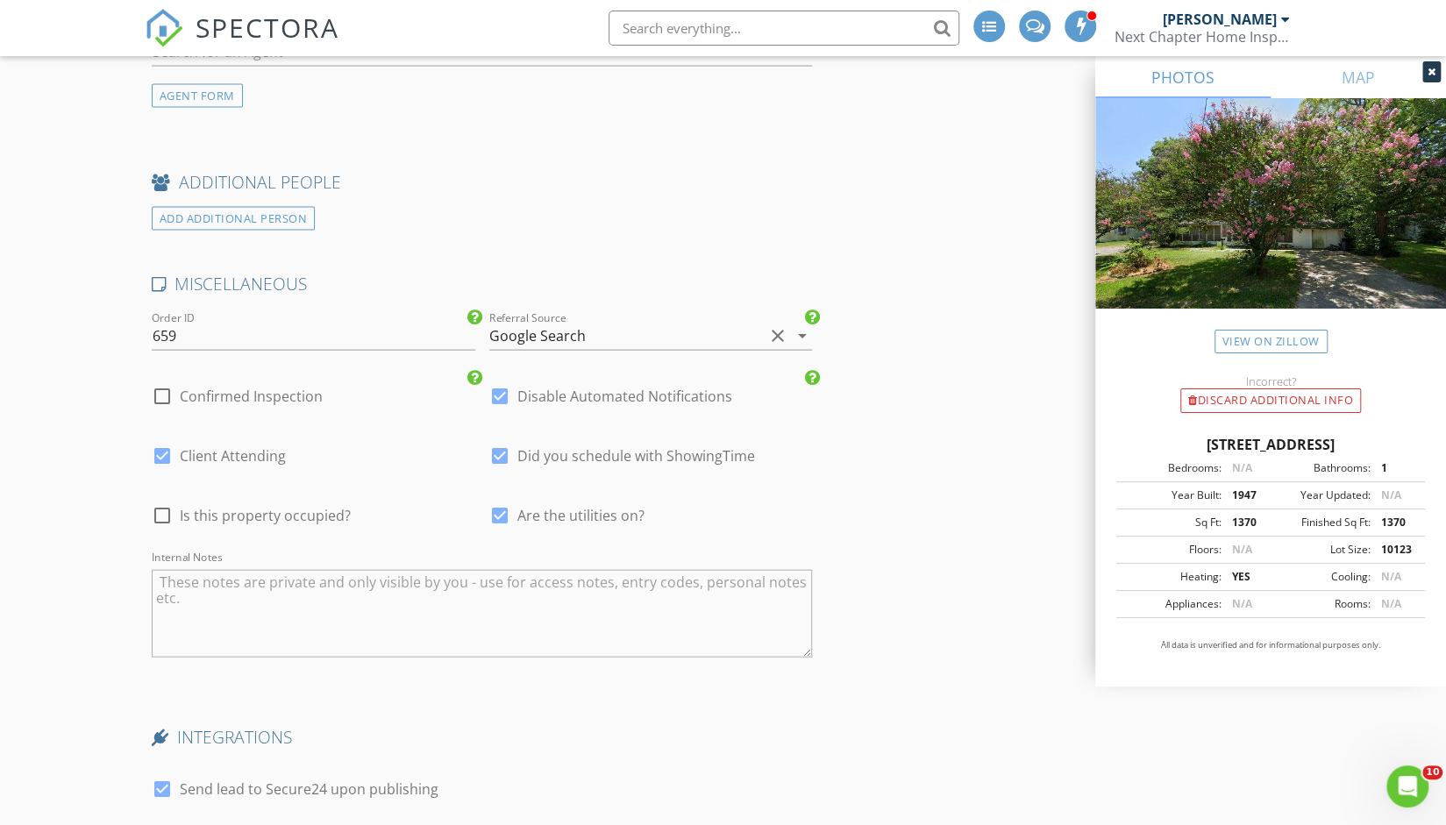
checkbox input "true"
click at [164, 446] on div at bounding box center [162, 456] width 30 height 30
checkbox input "false"
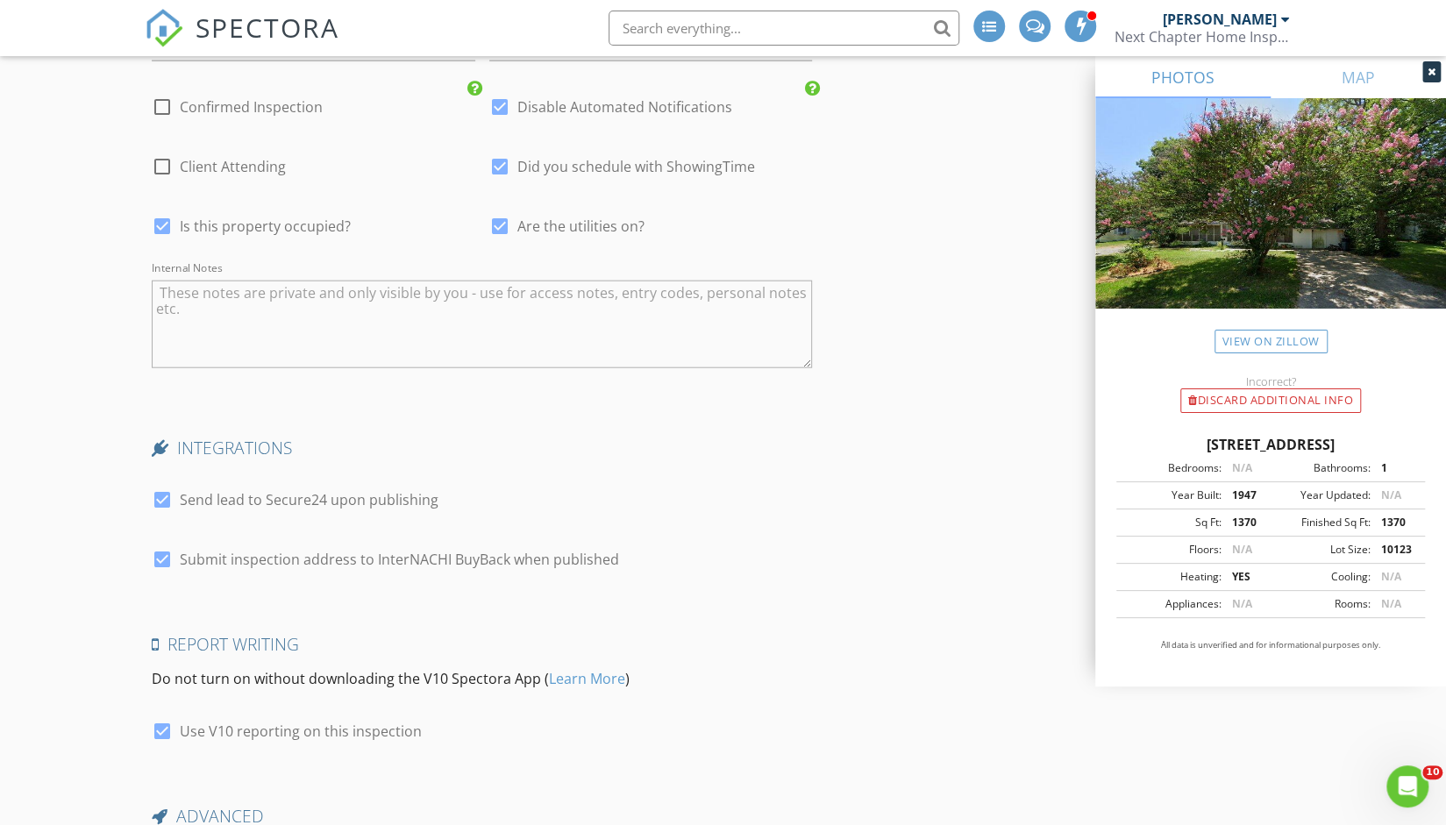
scroll to position [2836, 0]
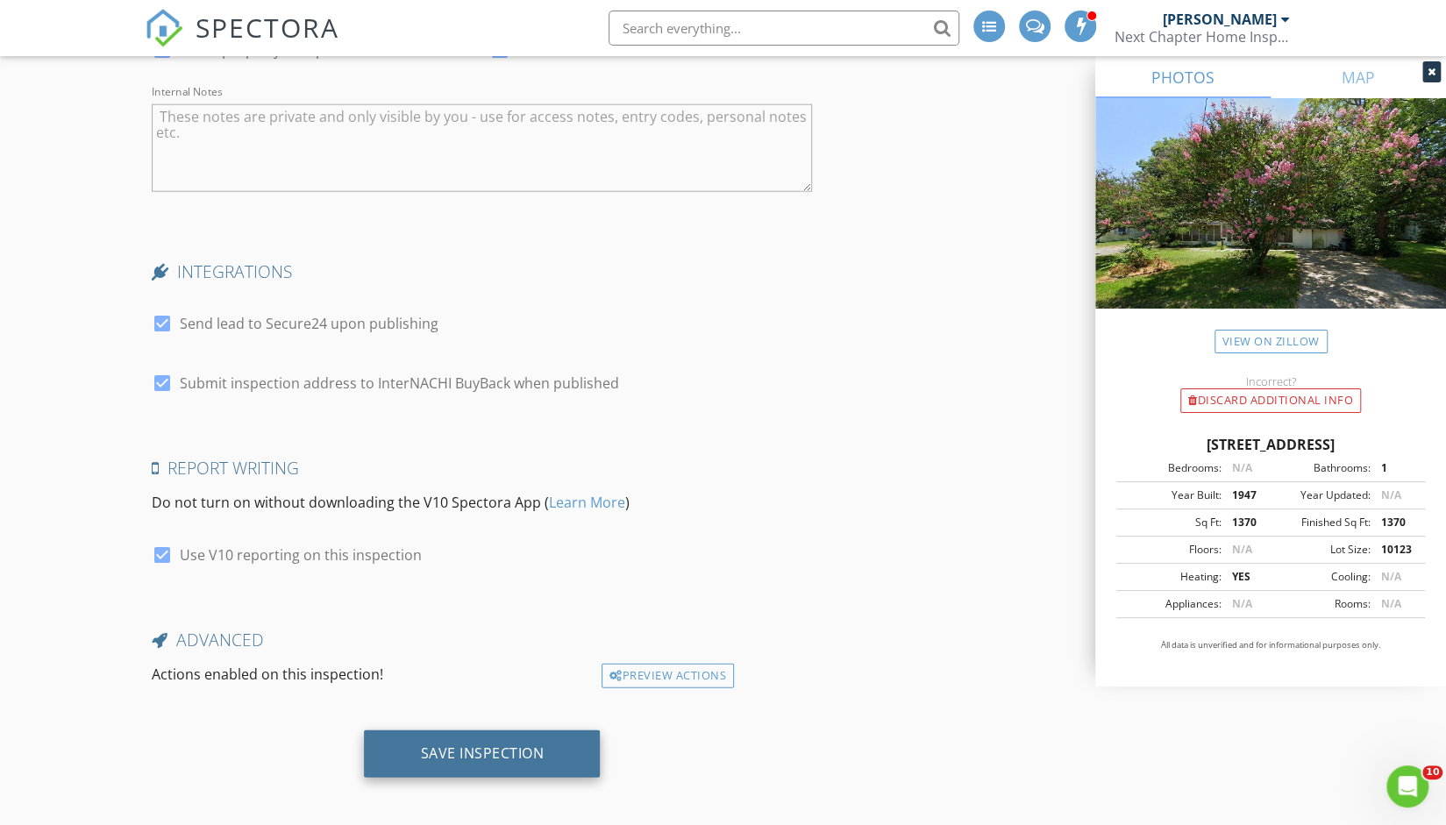
click at [490, 744] on div "Save Inspection" at bounding box center [482, 753] width 124 height 18
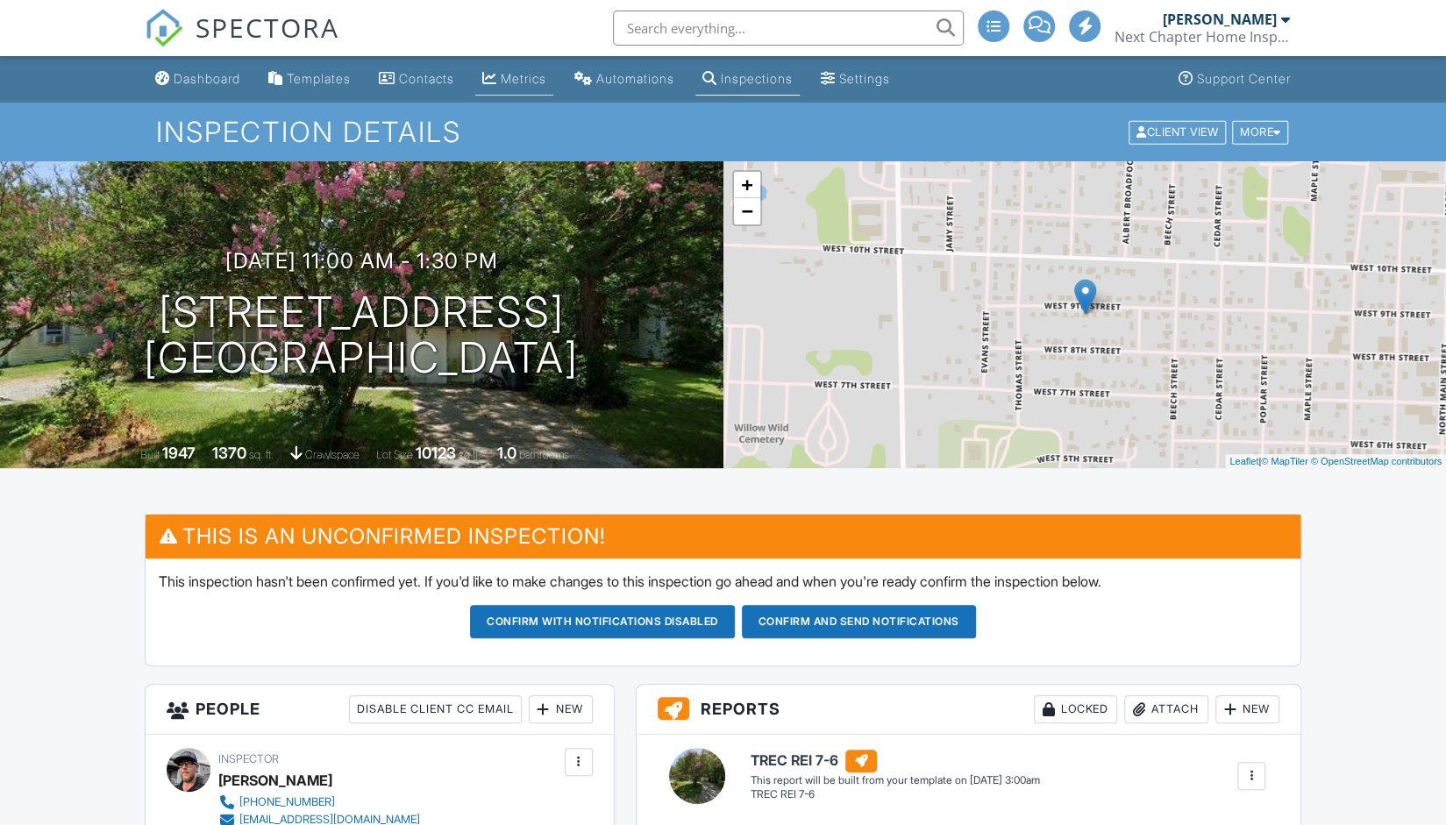
click at [534, 75] on div "Metrics" at bounding box center [524, 78] width 46 height 15
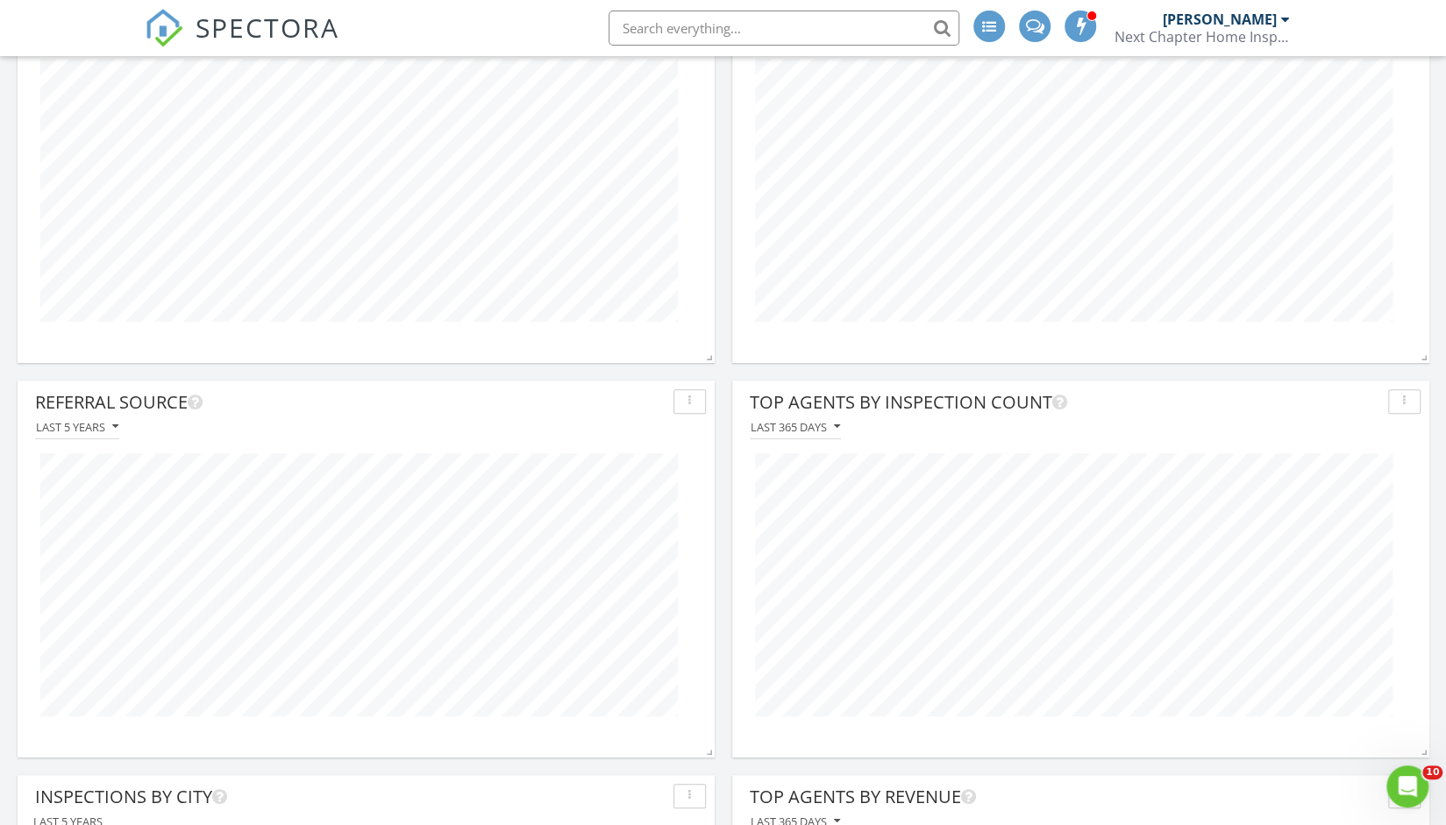
scroll to position [39, 0]
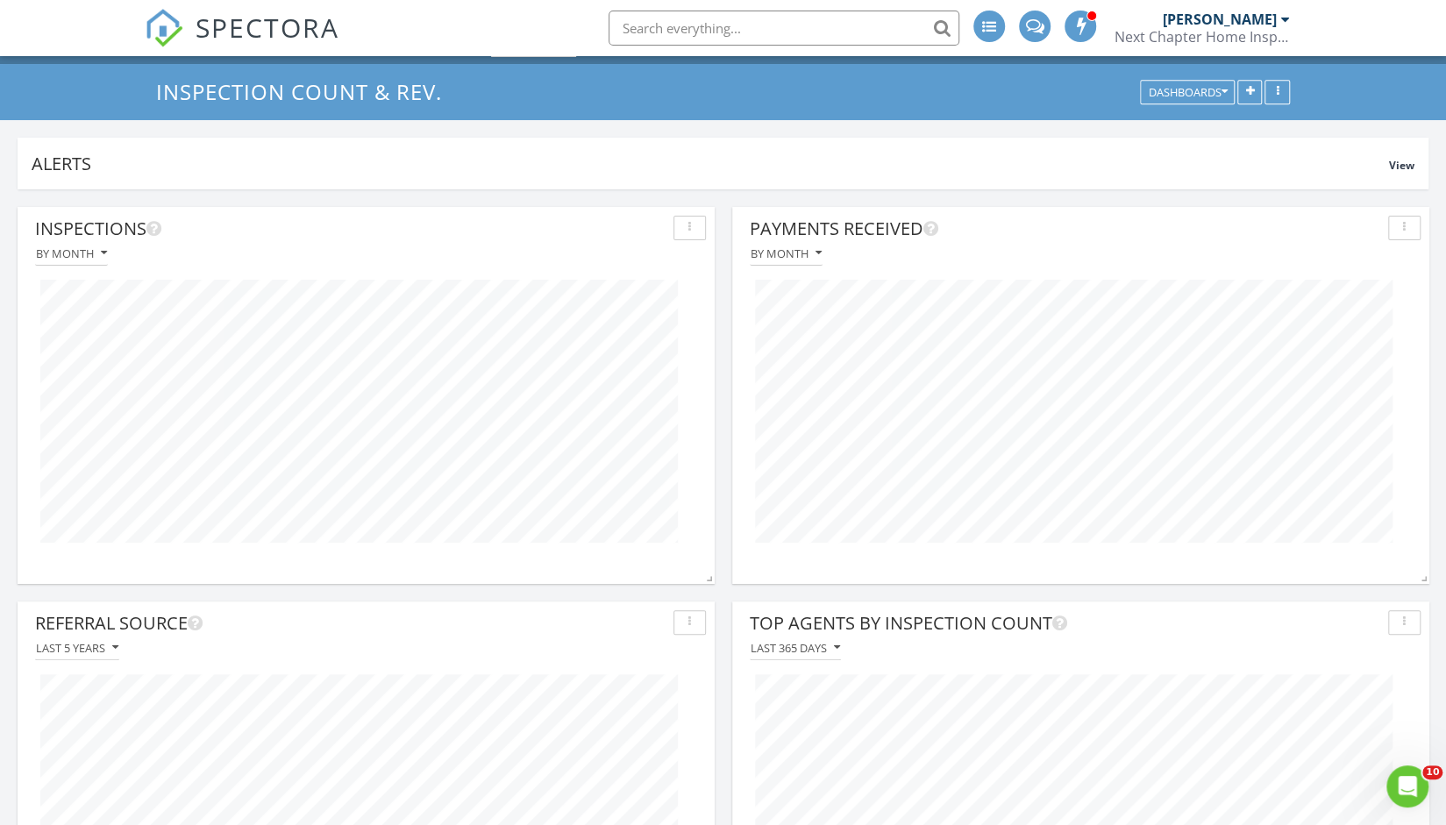
click at [303, 73] on div "Inspection Count & Rev. Dashboards" at bounding box center [723, 92] width 1446 height 56
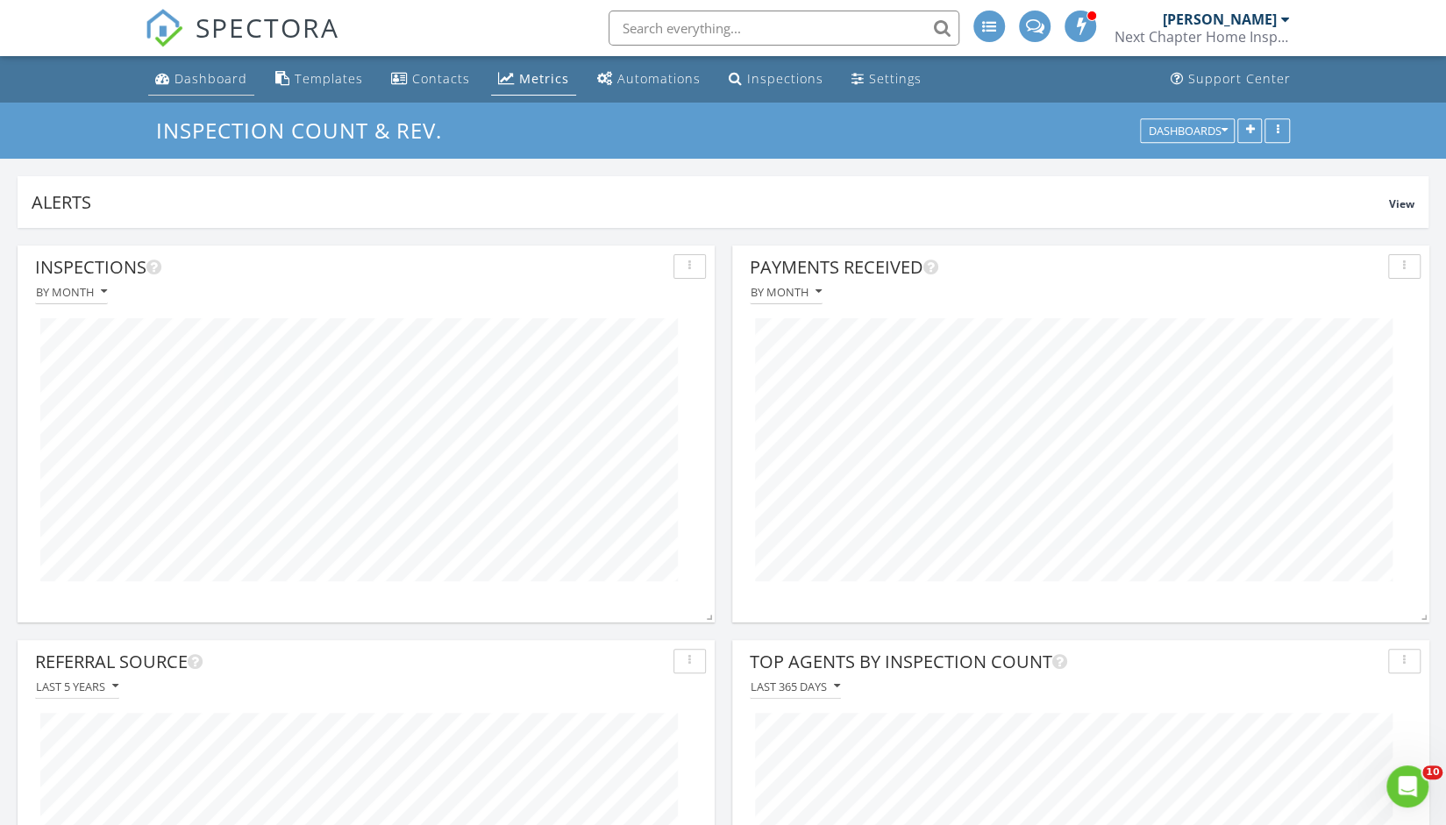
click at [238, 76] on div "Dashboard" at bounding box center [210, 78] width 73 height 17
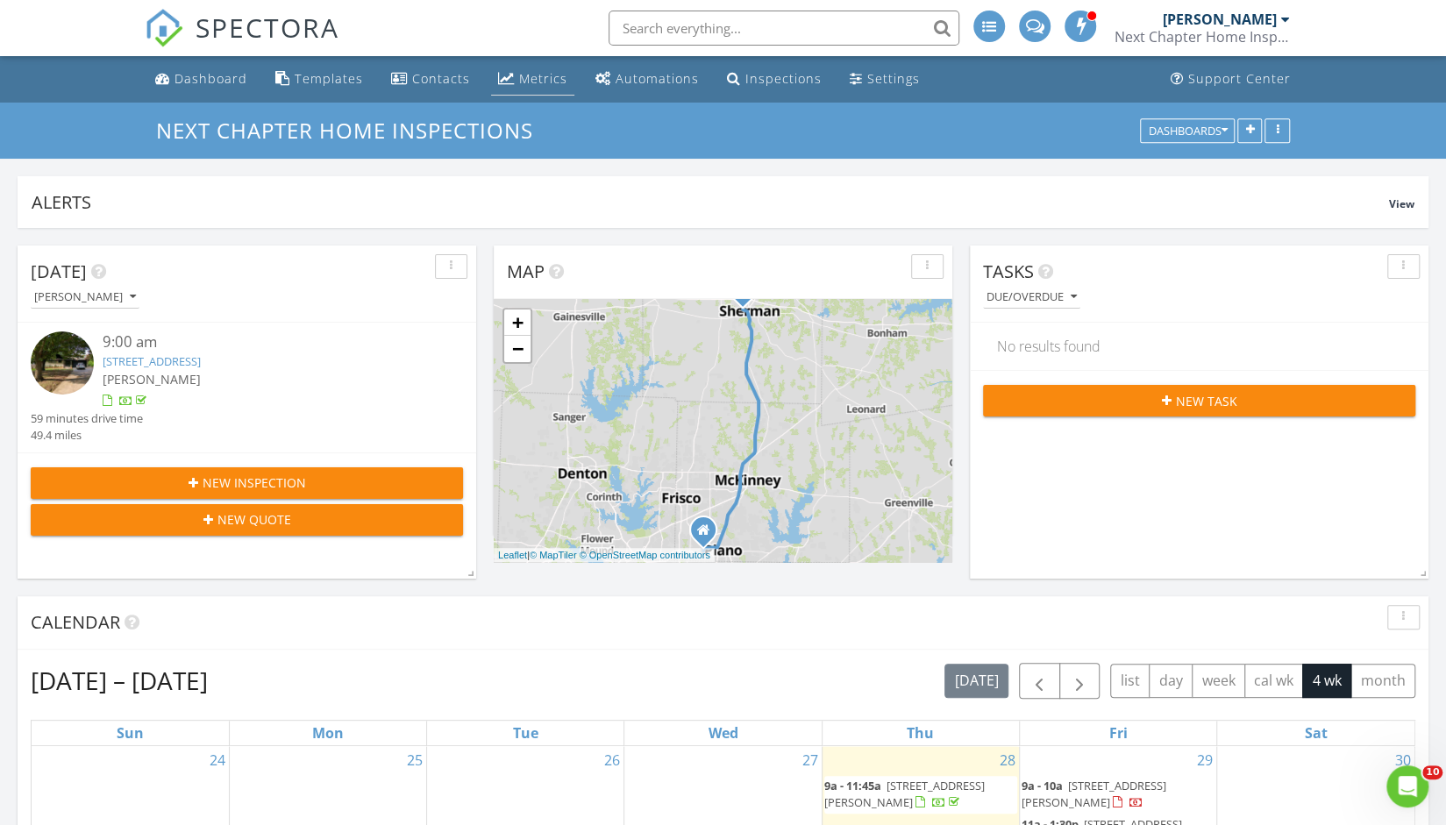
click at [522, 83] on div "Metrics" at bounding box center [543, 78] width 48 height 17
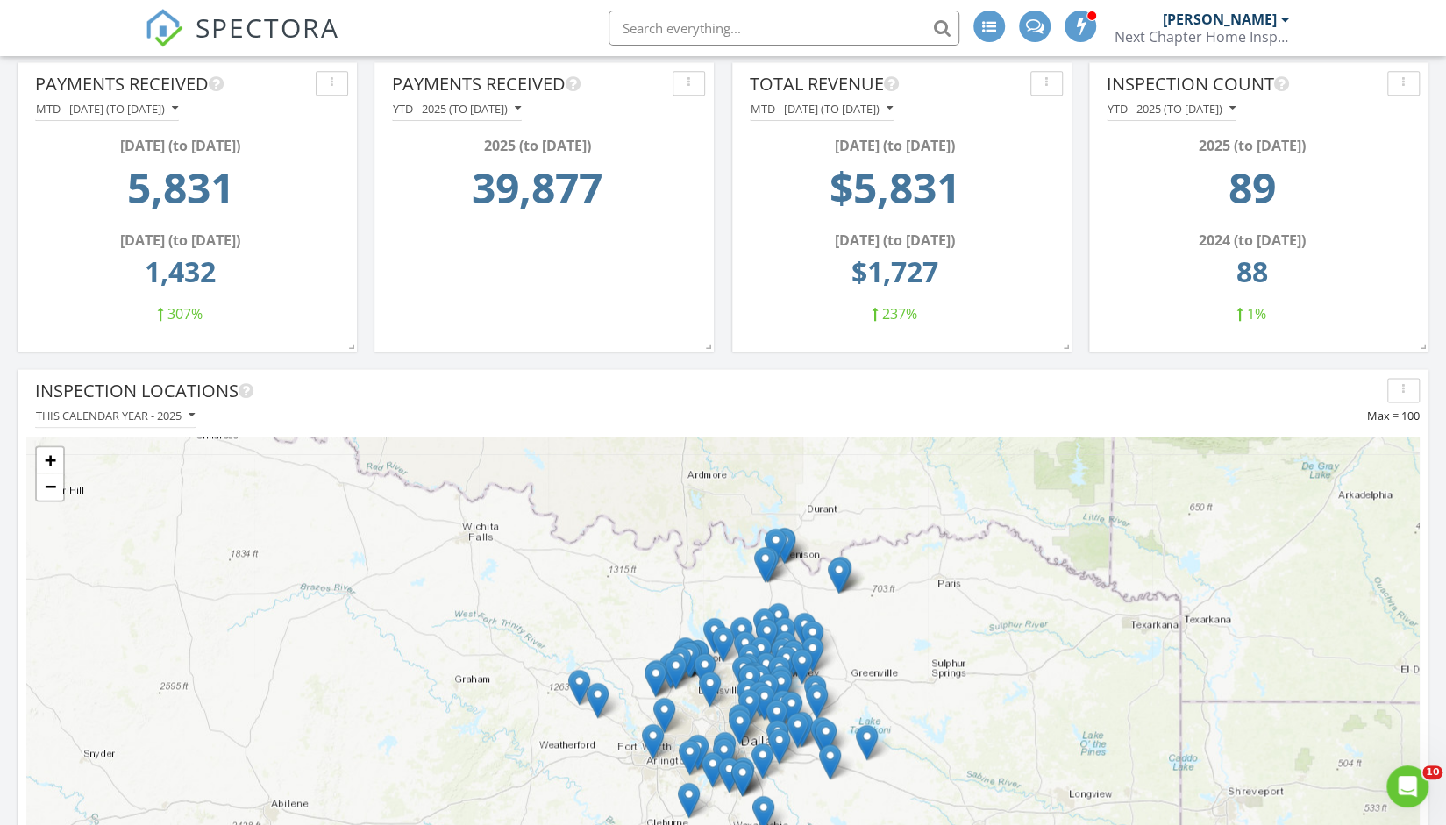
scroll to position [1669, 0]
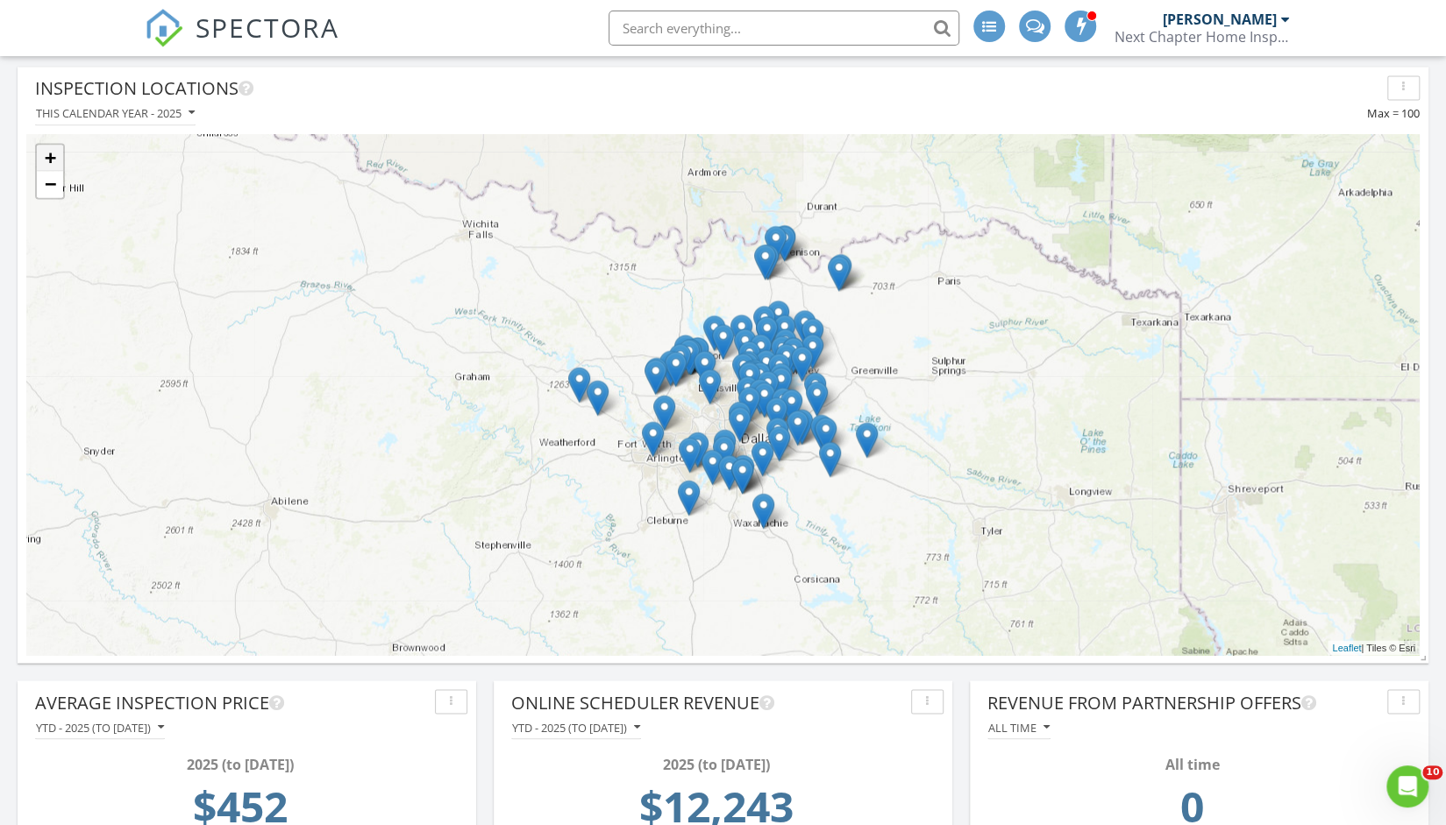
click at [53, 164] on link "+" at bounding box center [50, 158] width 26 height 26
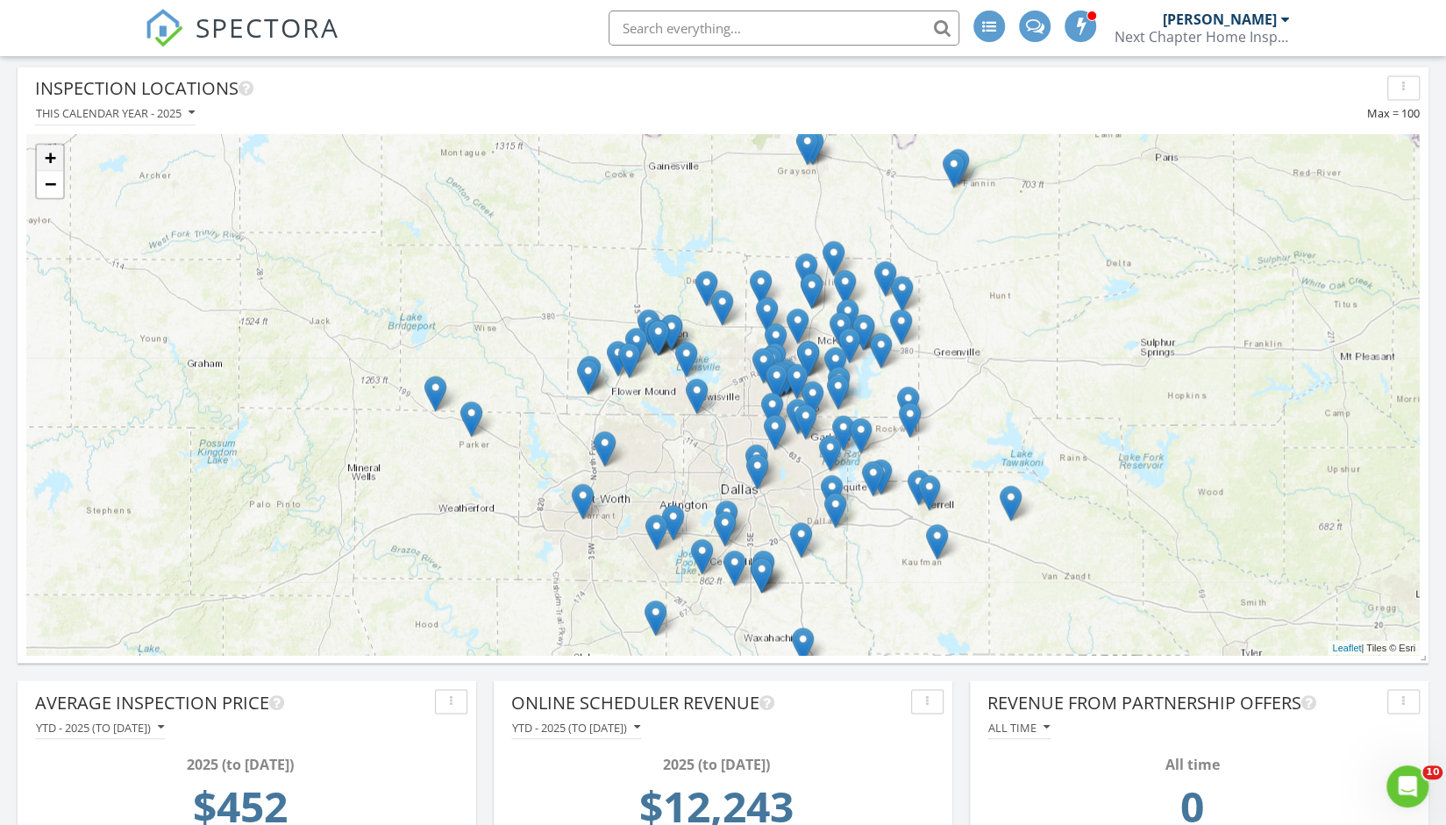
click at [53, 164] on link "+" at bounding box center [50, 158] width 26 height 26
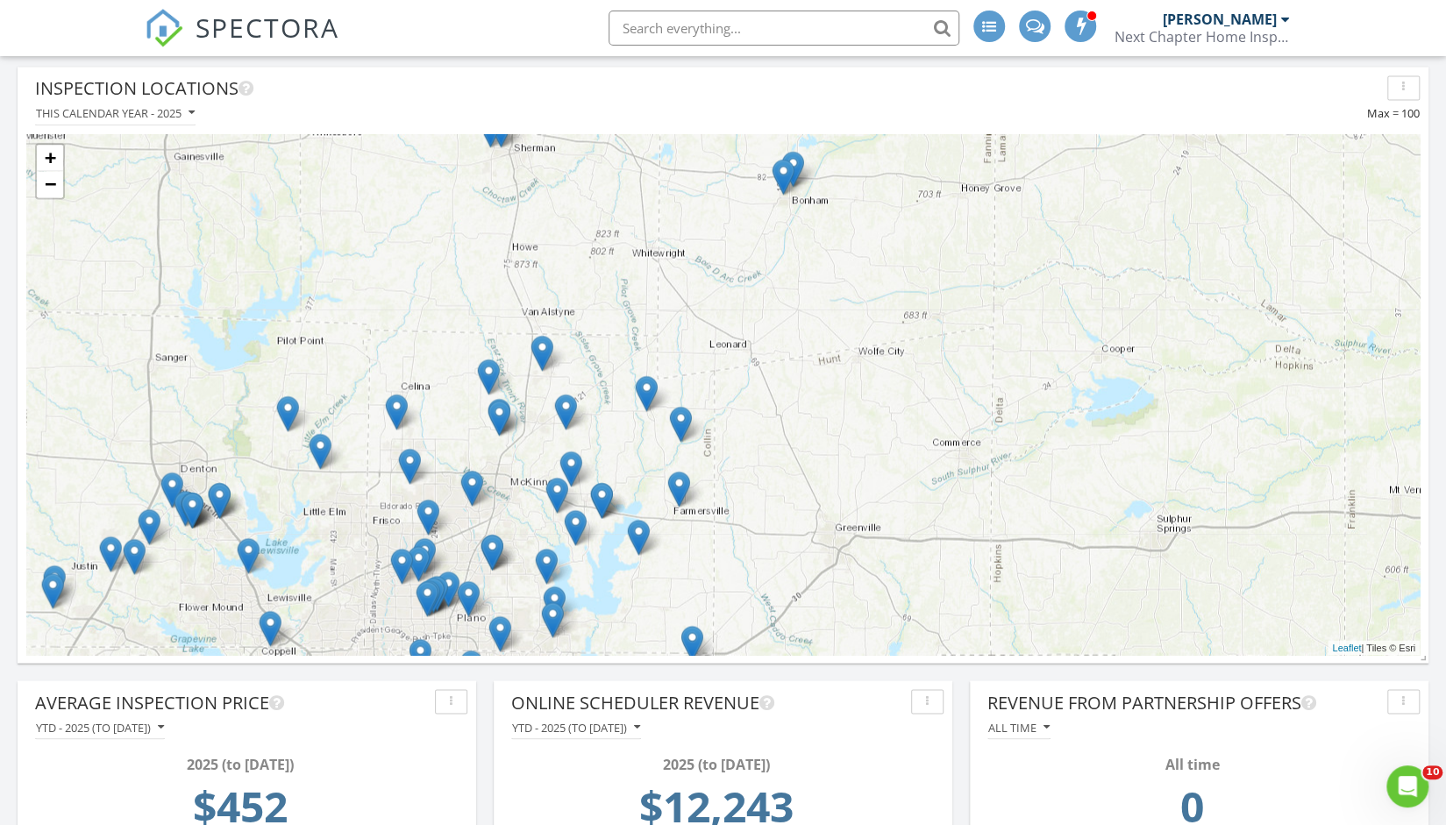
drag, startPoint x: 1009, startPoint y: 294, endPoint x: 606, endPoint y: 504, distance: 454.8
click at [606, 504] on img at bounding box center [602, 500] width 22 height 36
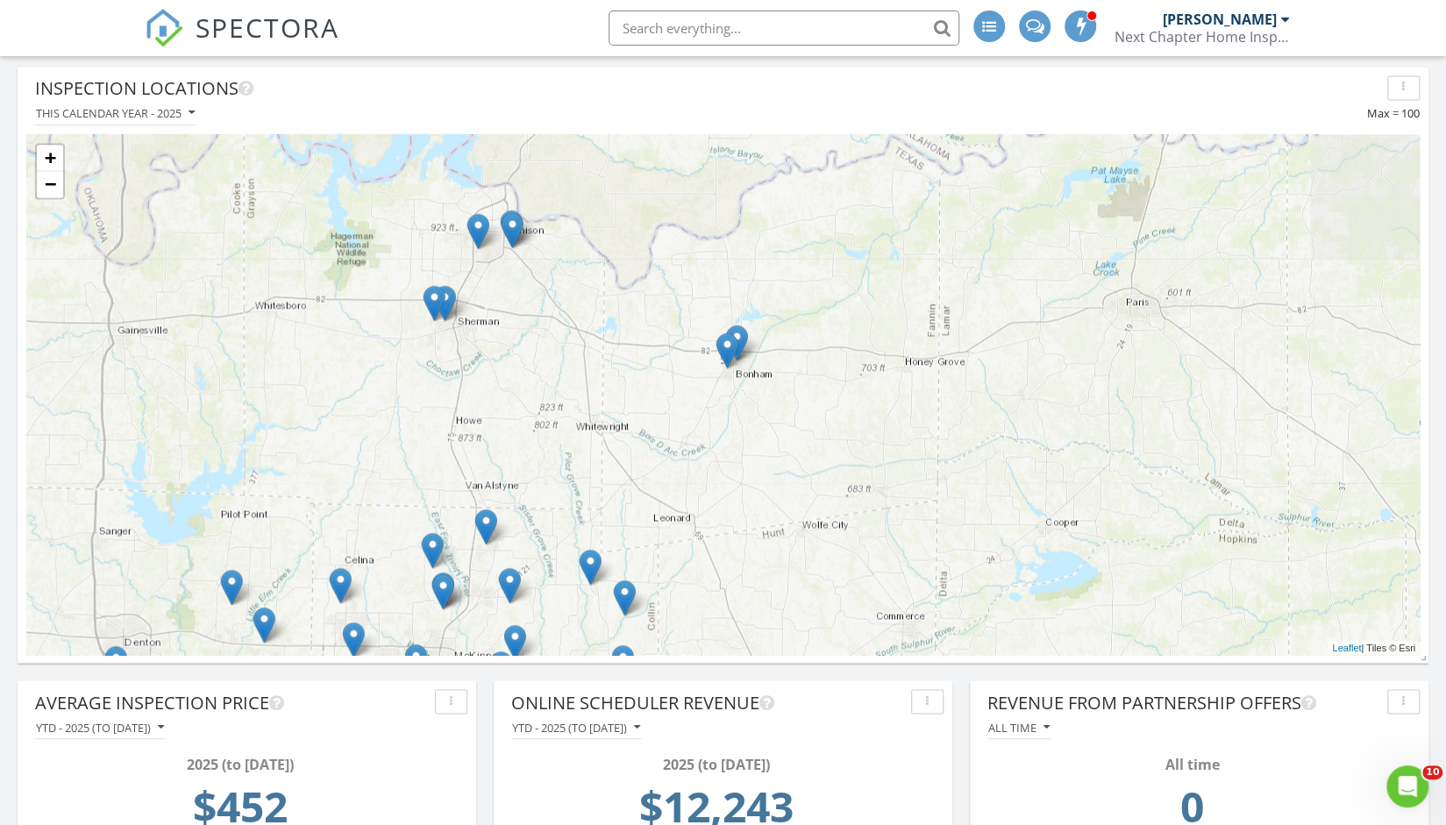
drag, startPoint x: 847, startPoint y: 329, endPoint x: 794, endPoint y: 480, distance: 160.5
click at [794, 480] on div "+ − Leaflet | Tiles © [PERSON_NAME]" at bounding box center [722, 394] width 1393 height 521
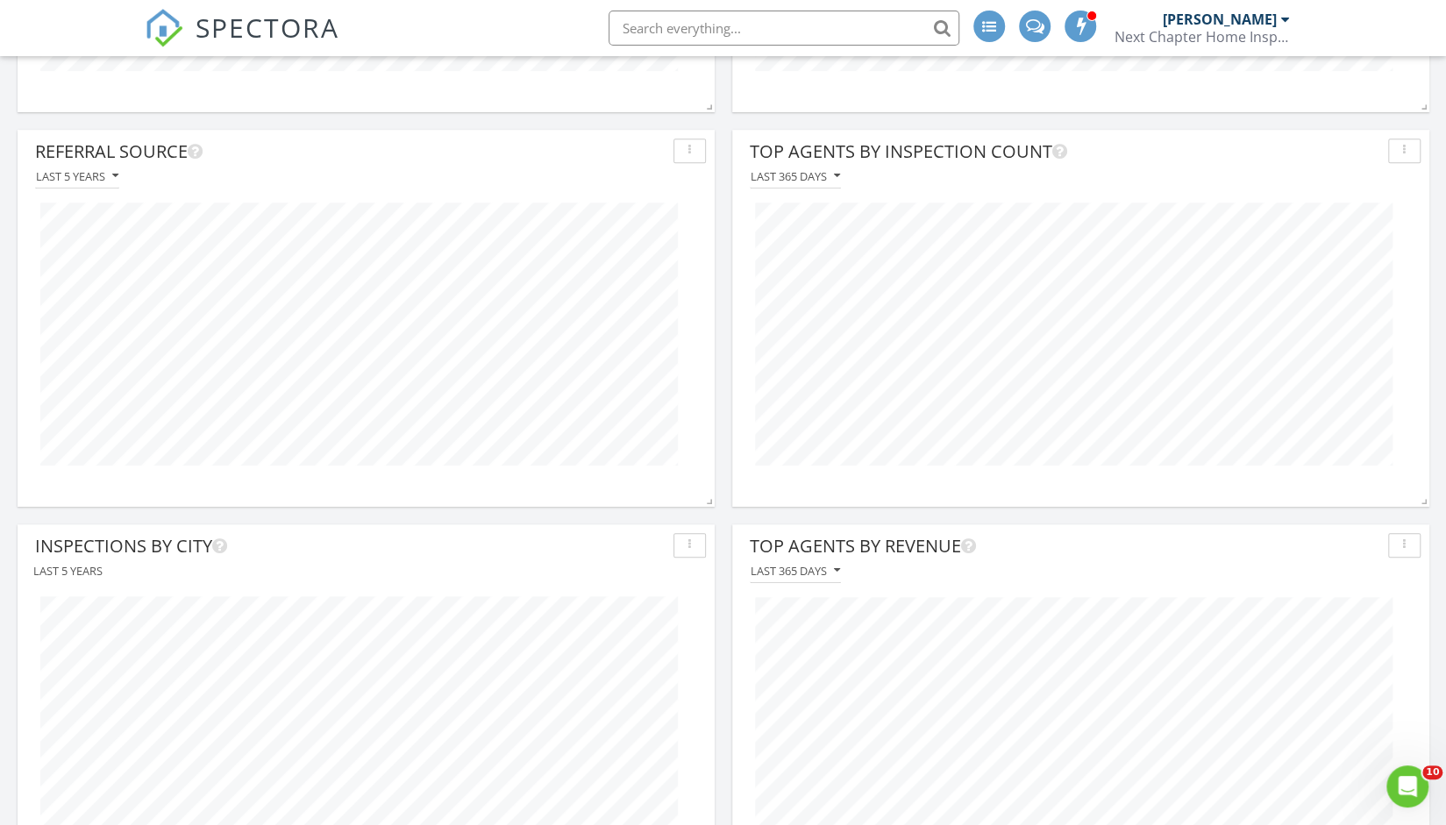
scroll to position [0, 0]
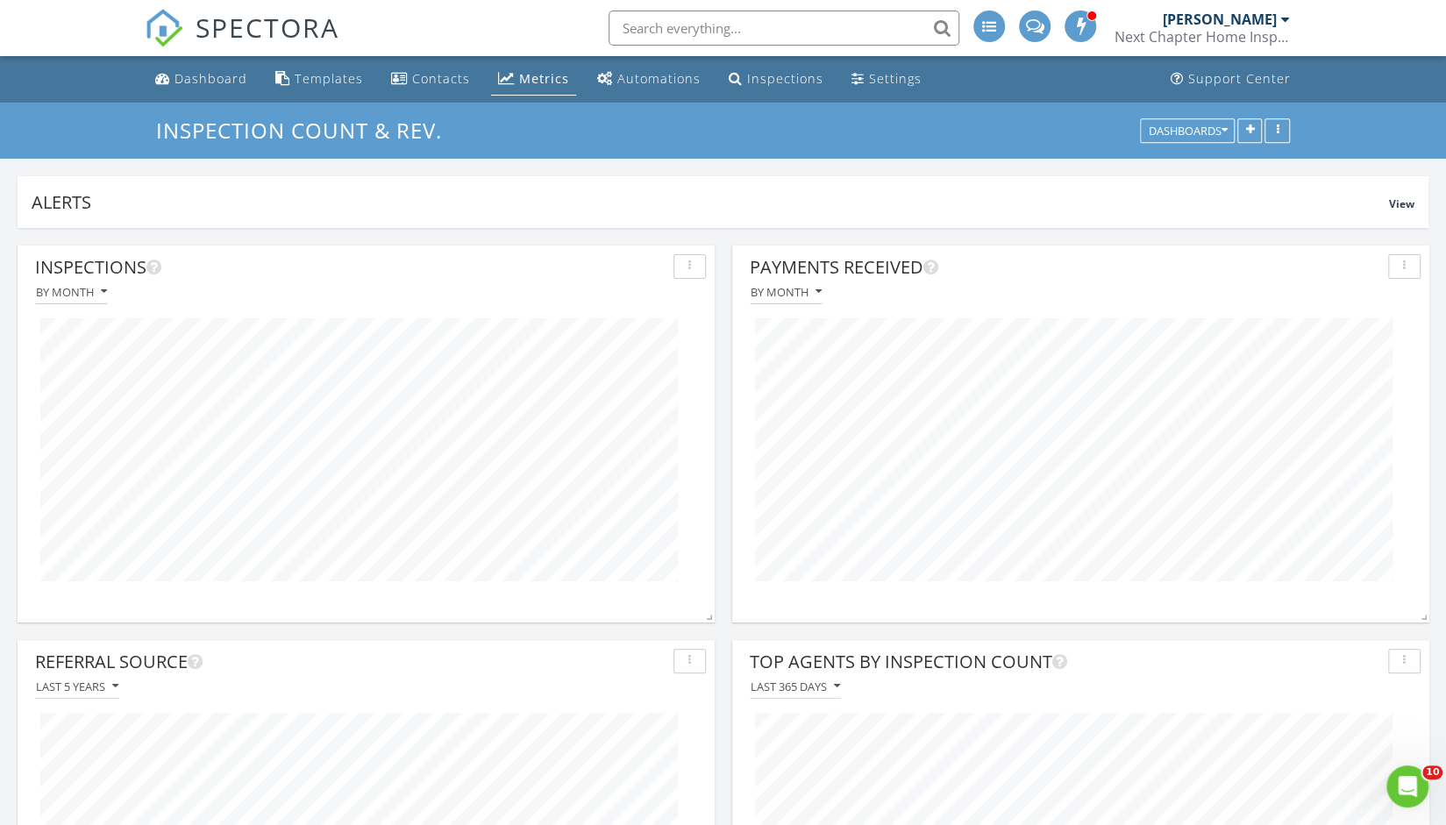
click at [1255, 12] on div "[PERSON_NAME]" at bounding box center [1219, 20] width 114 height 18
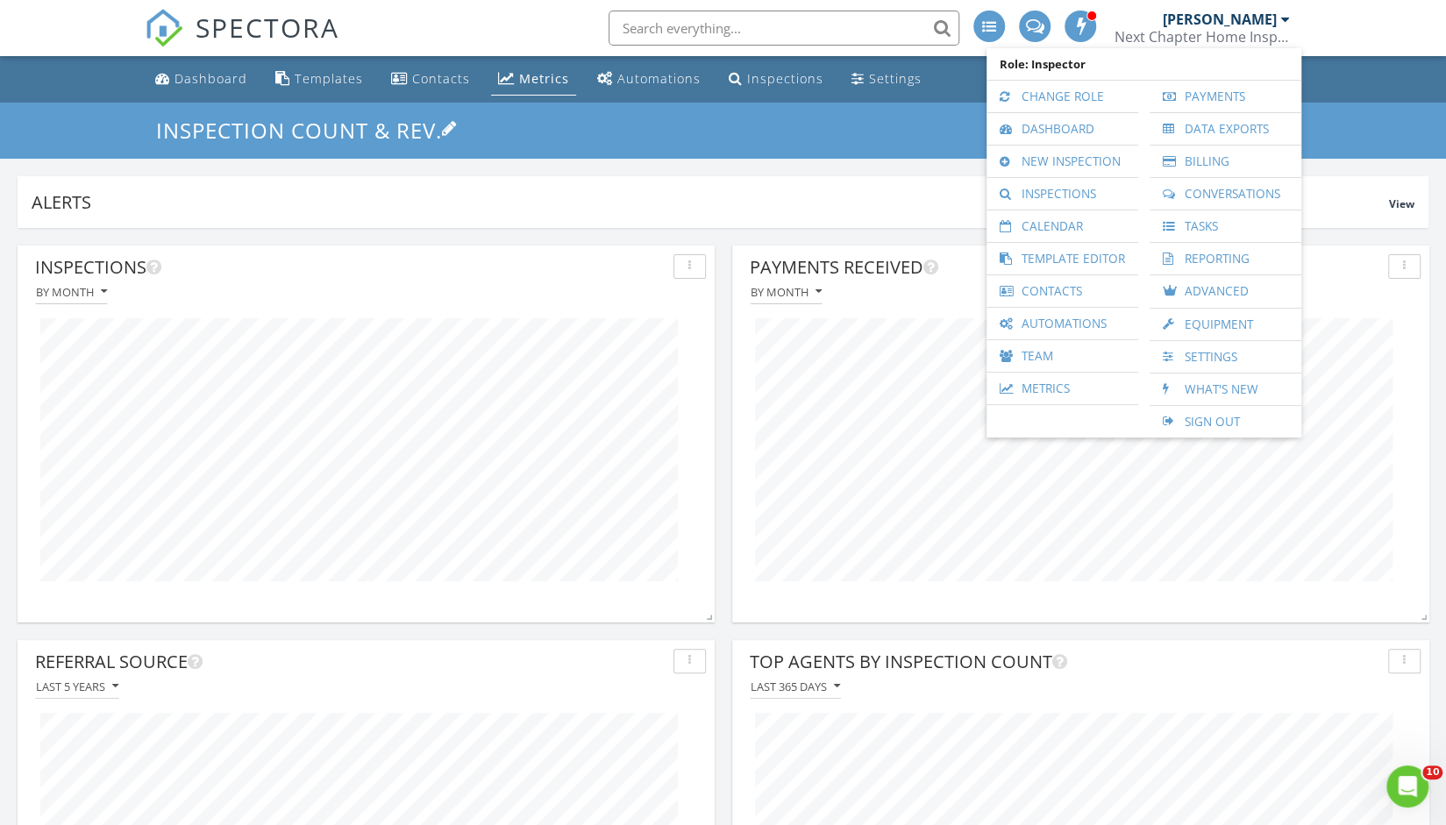
click at [612, 126] on h3 "Inspection Count & Rev." at bounding box center [723, 130] width 1134 height 27
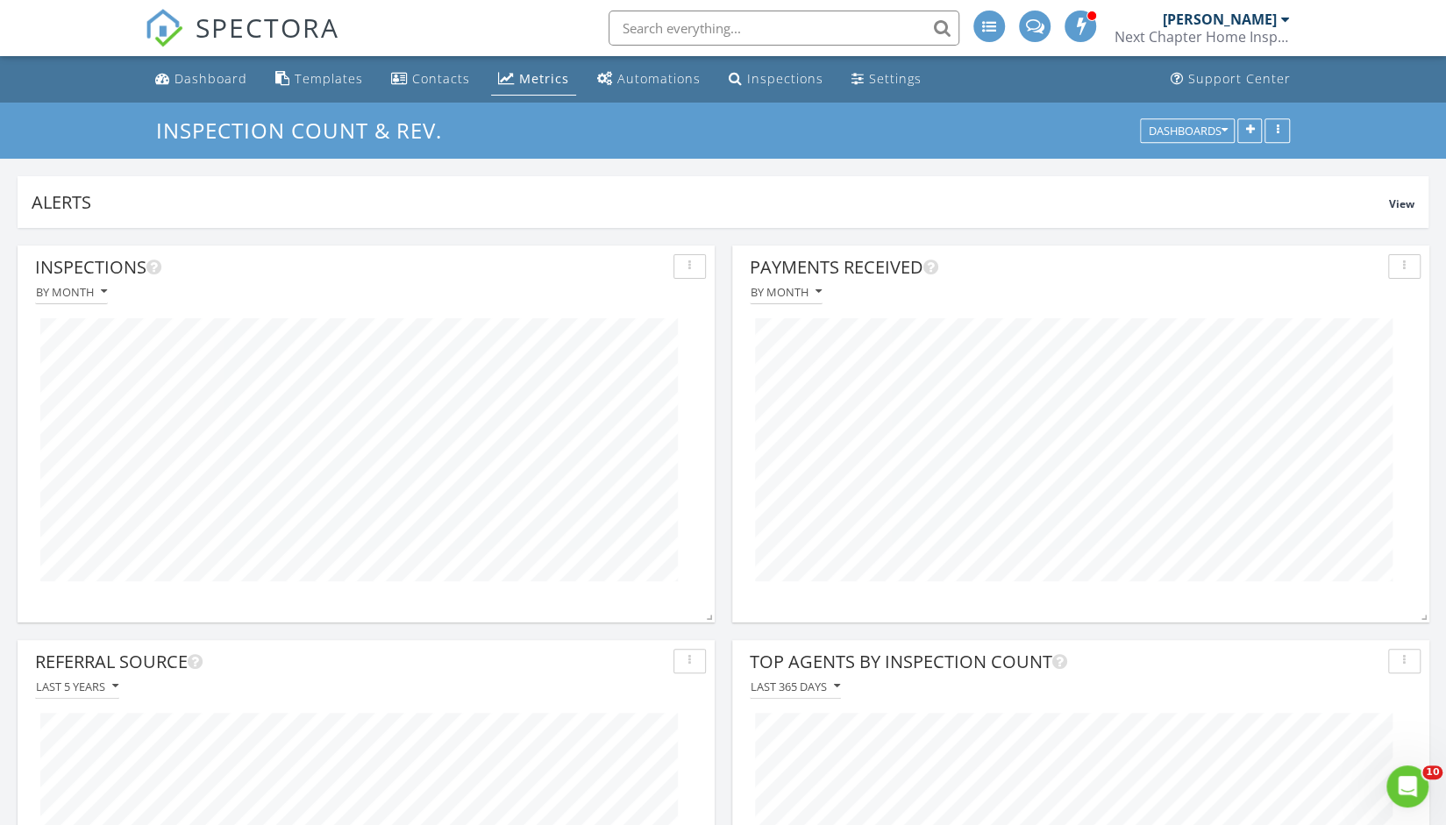
click at [1033, 32] on span at bounding box center [1035, 25] width 18 height 16
